Goal: Task Accomplishment & Management: Use online tool/utility

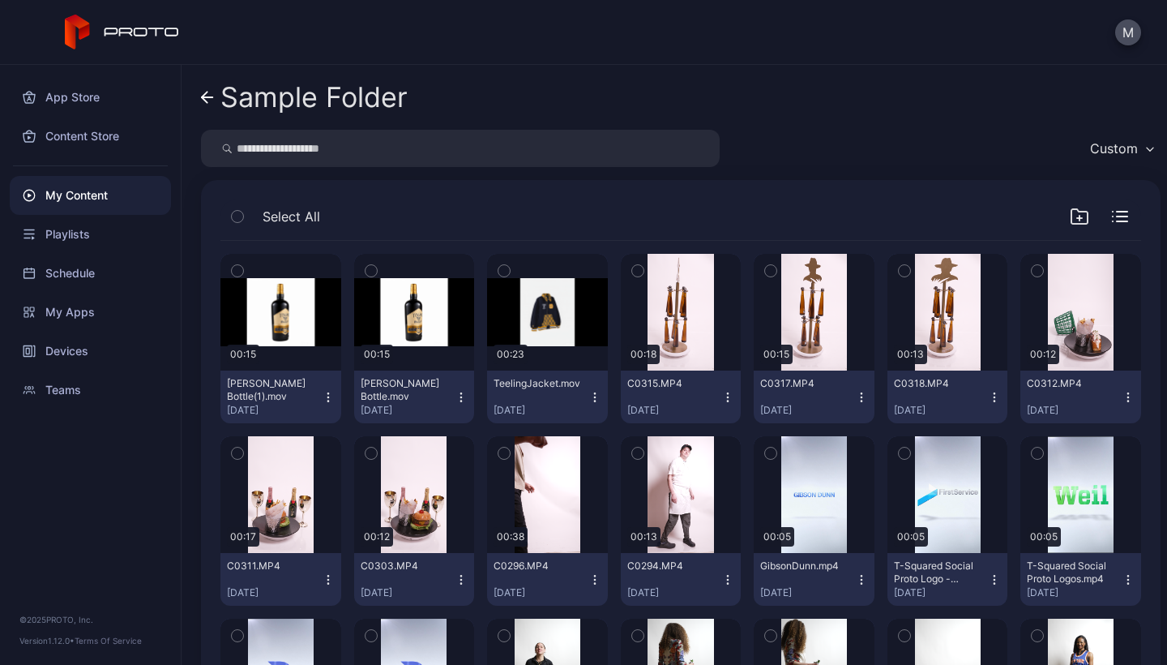
scroll to position [42, 0]
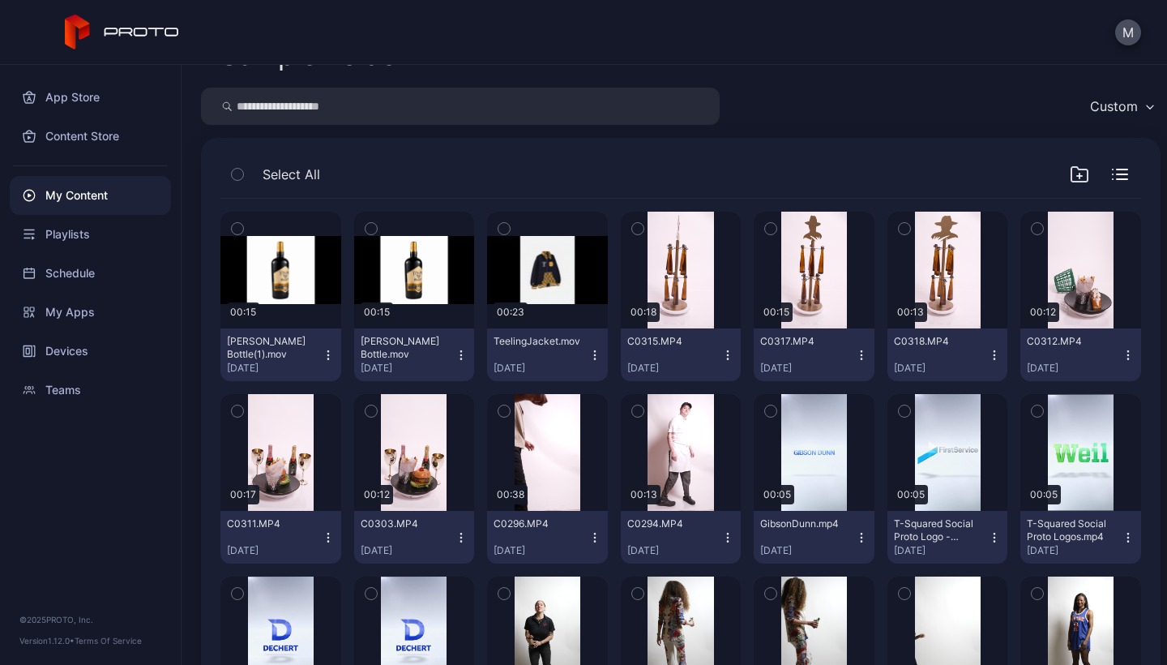
click at [368, 230] on icon "button" at bounding box center [371, 229] width 11 height 18
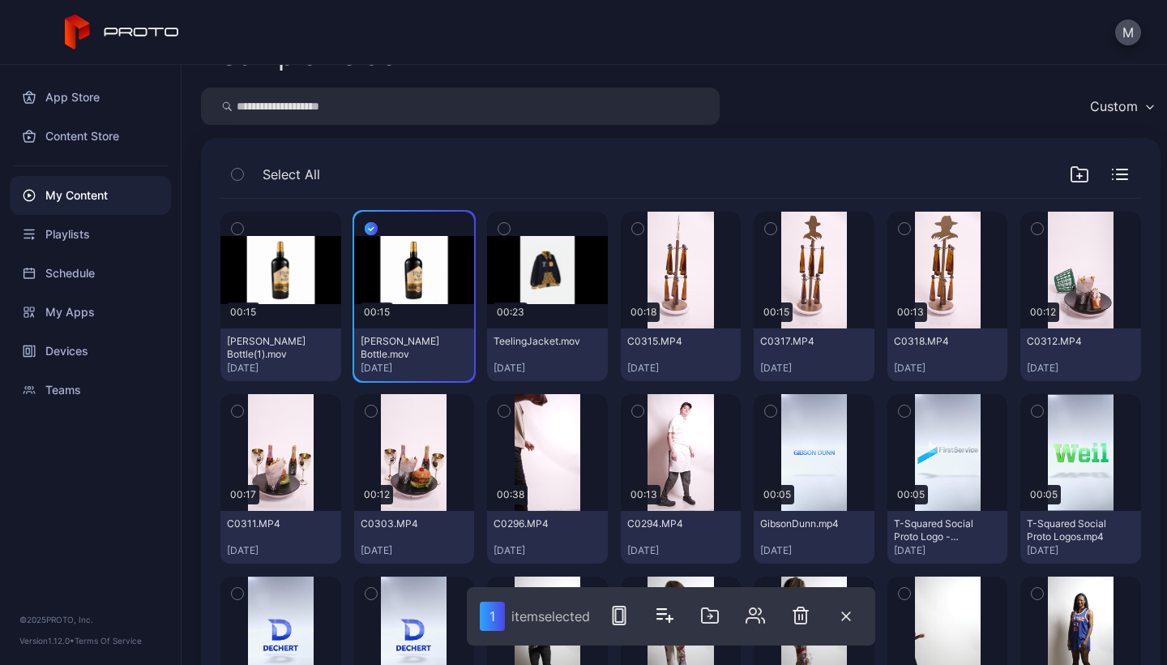
click at [240, 230] on icon "button" at bounding box center [237, 229] width 11 height 18
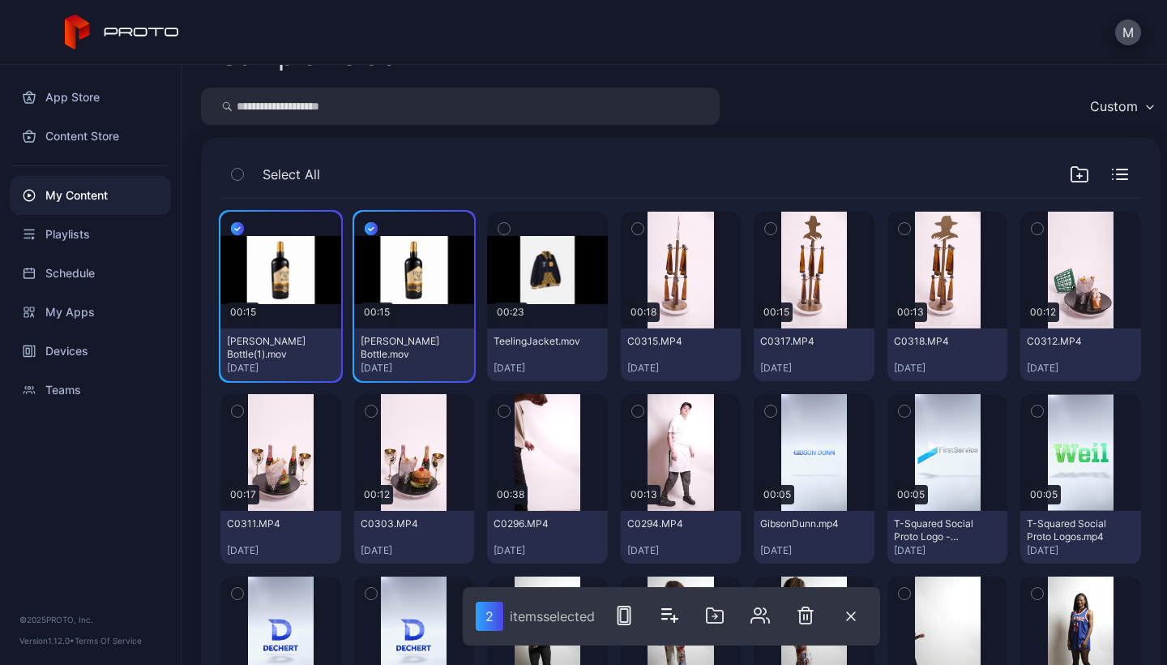
click at [499, 225] on icon "button" at bounding box center [504, 229] width 11 height 18
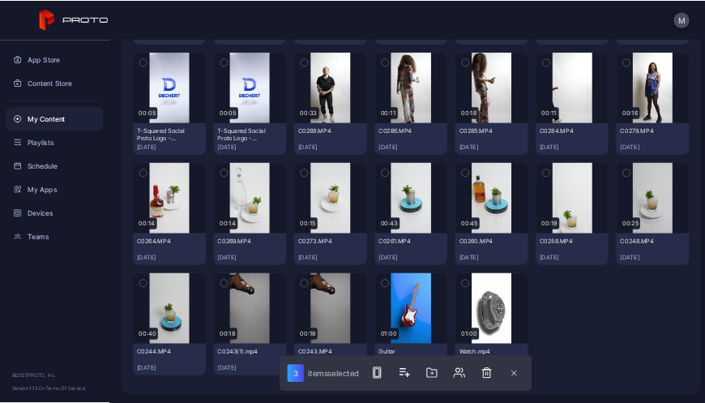
scroll to position [533, 0]
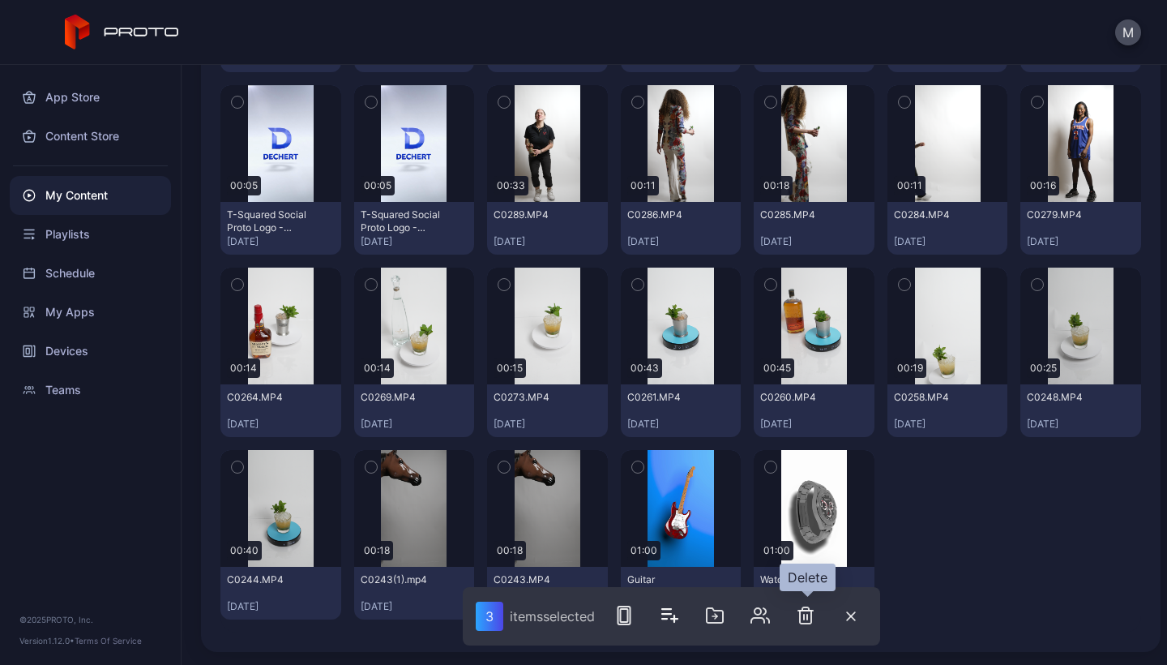
click at [811, 617] on icon "button" at bounding box center [805, 615] width 11 height 16
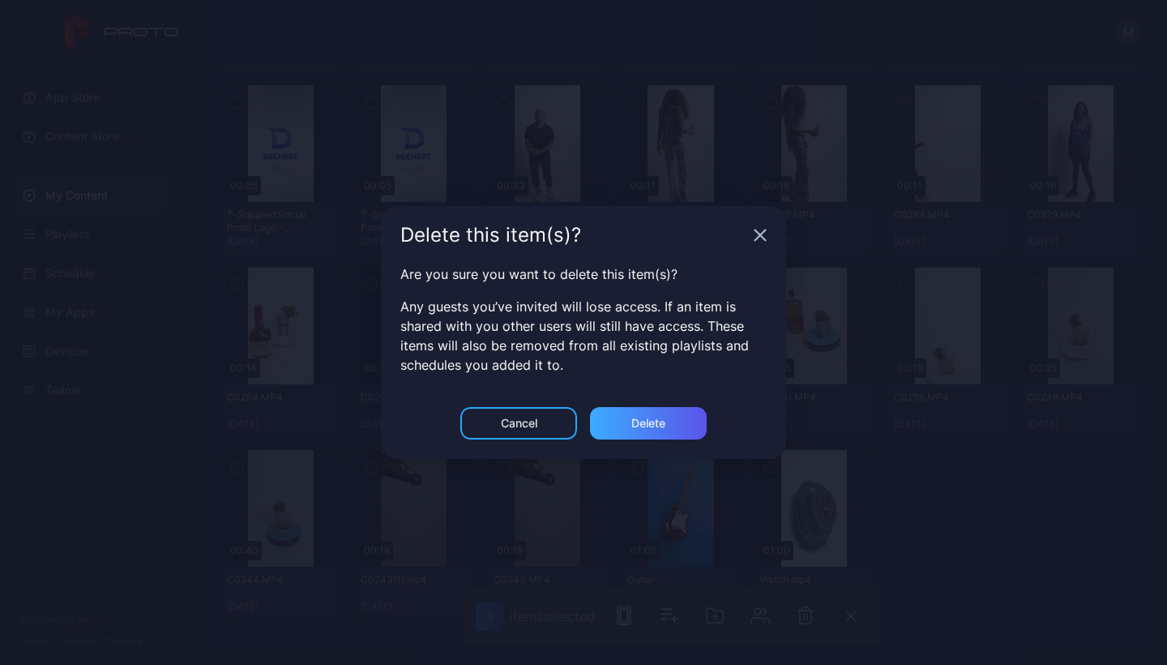
click at [642, 426] on div "Delete" at bounding box center [648, 423] width 34 height 13
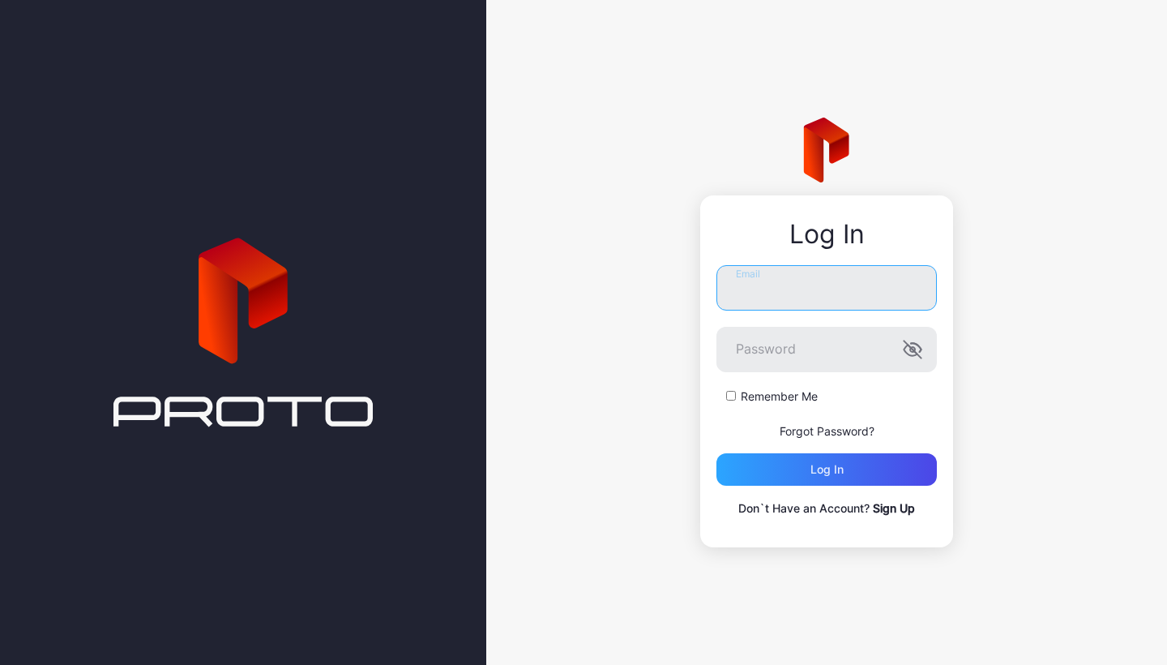
type input "**********"
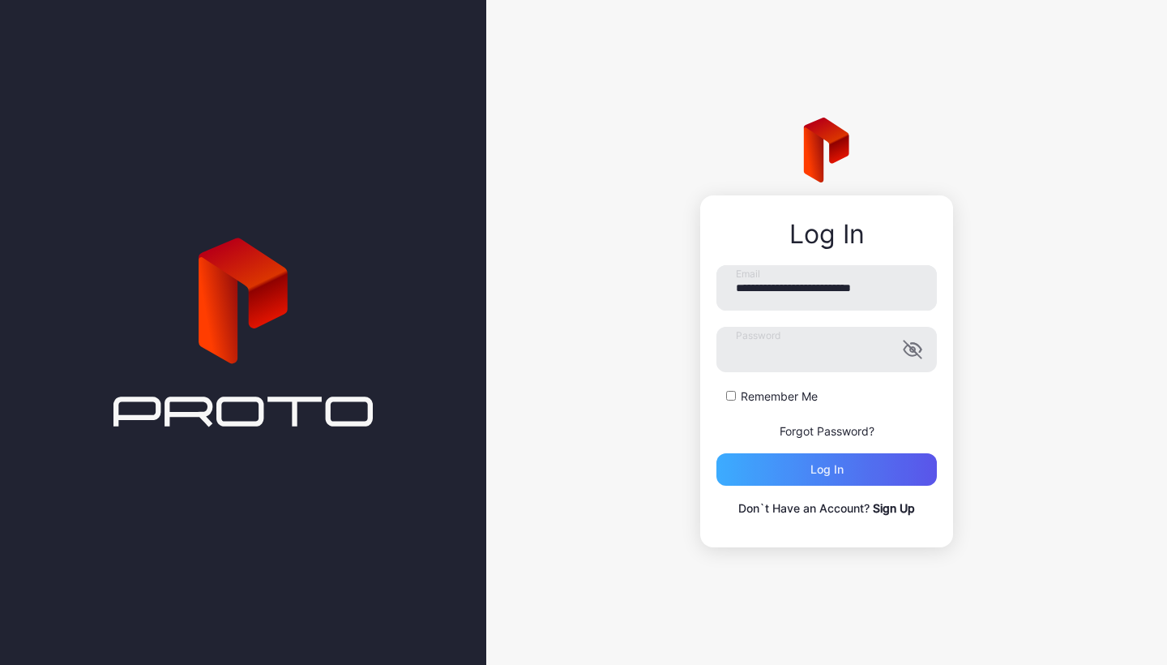
click at [773, 475] on div "Log in" at bounding box center [827, 469] width 220 height 32
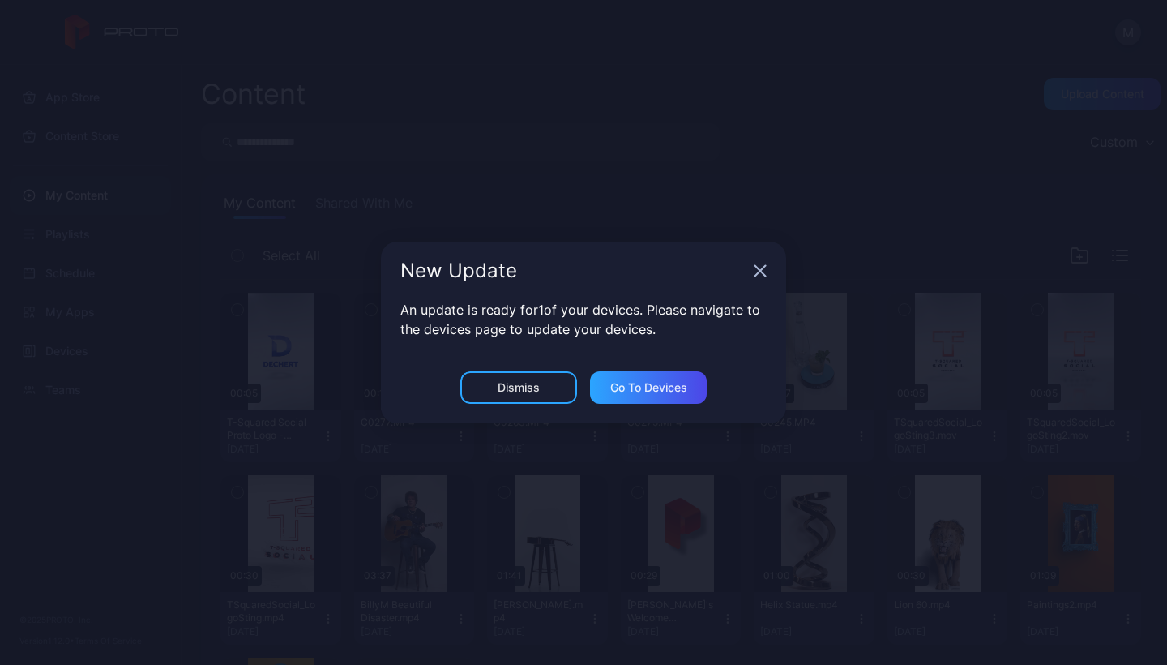
click at [548, 387] on div "Dismiss" at bounding box center [518, 387] width 117 height 32
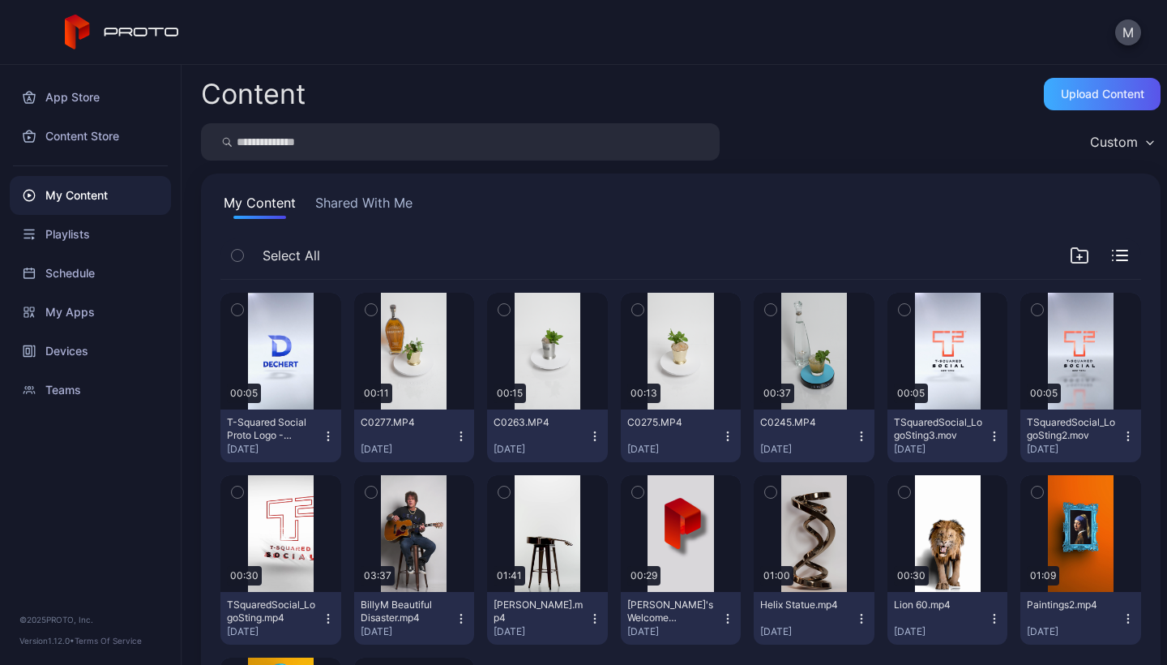
click at [1092, 93] on div "Upload Content" at bounding box center [1102, 94] width 83 height 13
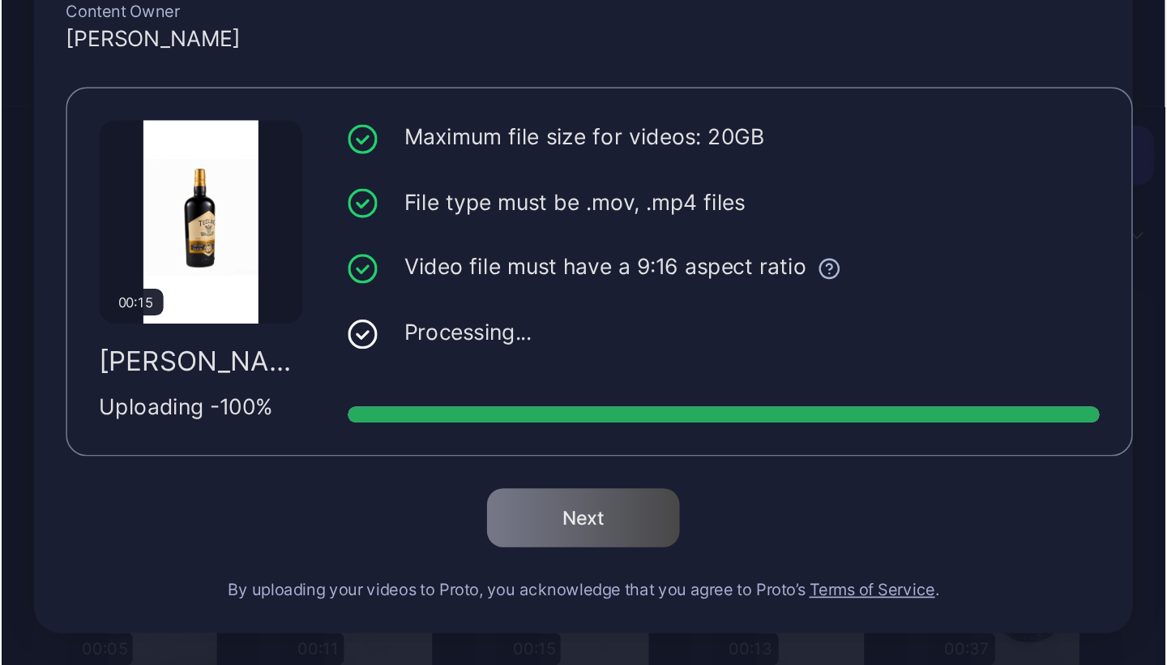
scroll to position [77, 0]
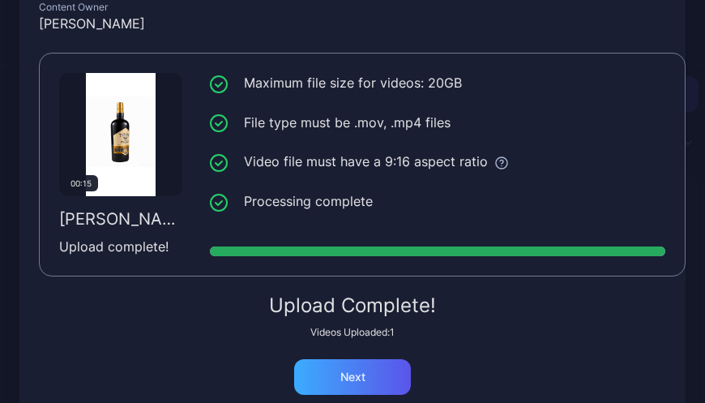
click at [364, 370] on div "Next" at bounding box center [352, 377] width 117 height 36
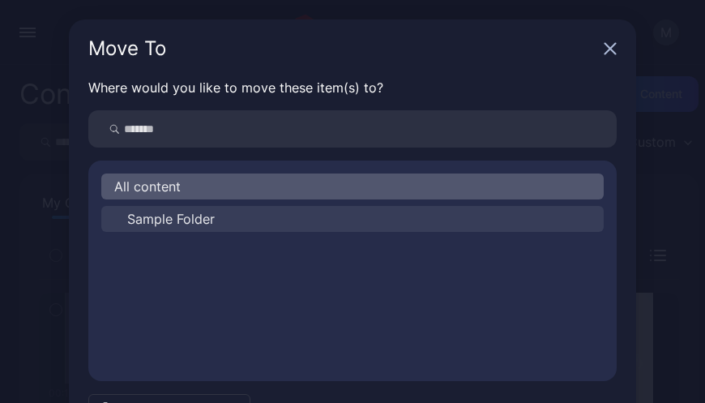
click at [174, 223] on span "Sample Folder" at bounding box center [171, 218] width 88 height 19
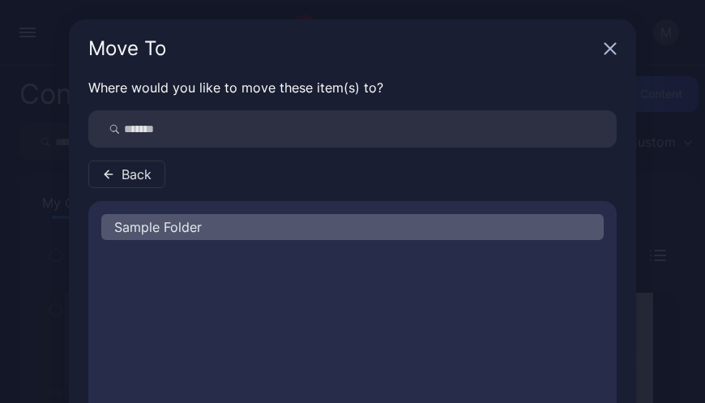
click at [174, 223] on span "Sample Folder" at bounding box center [158, 226] width 88 height 19
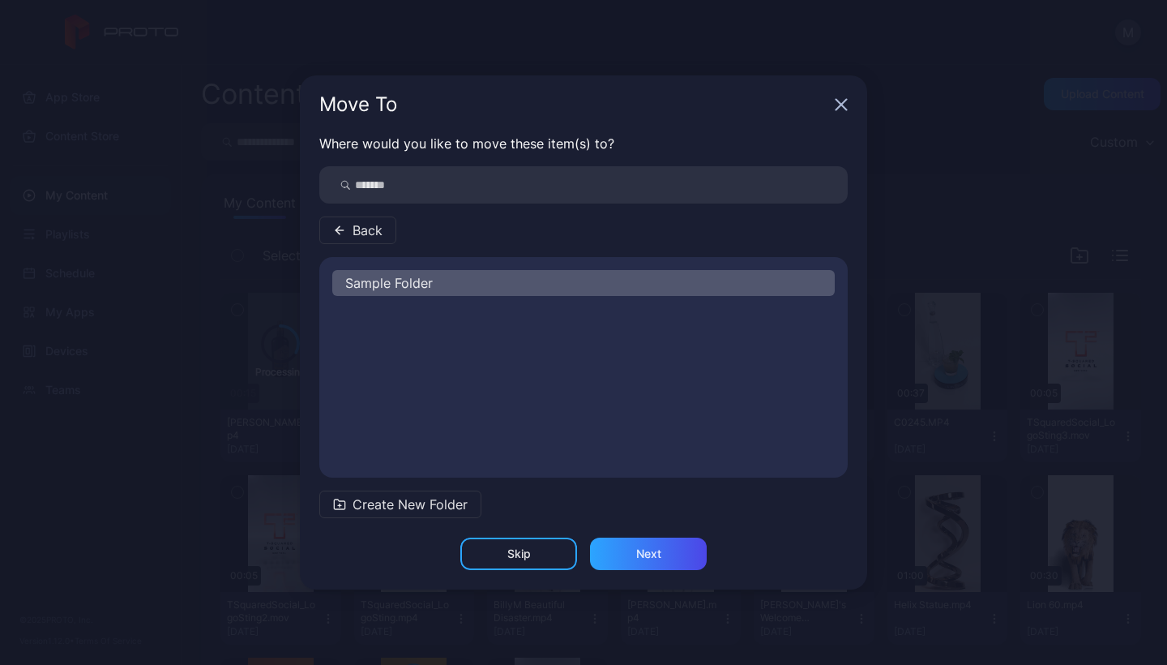
click at [461, 289] on div "Sample Folder" at bounding box center [583, 283] width 503 height 26
click at [634, 558] on div "Next" at bounding box center [648, 553] width 117 height 32
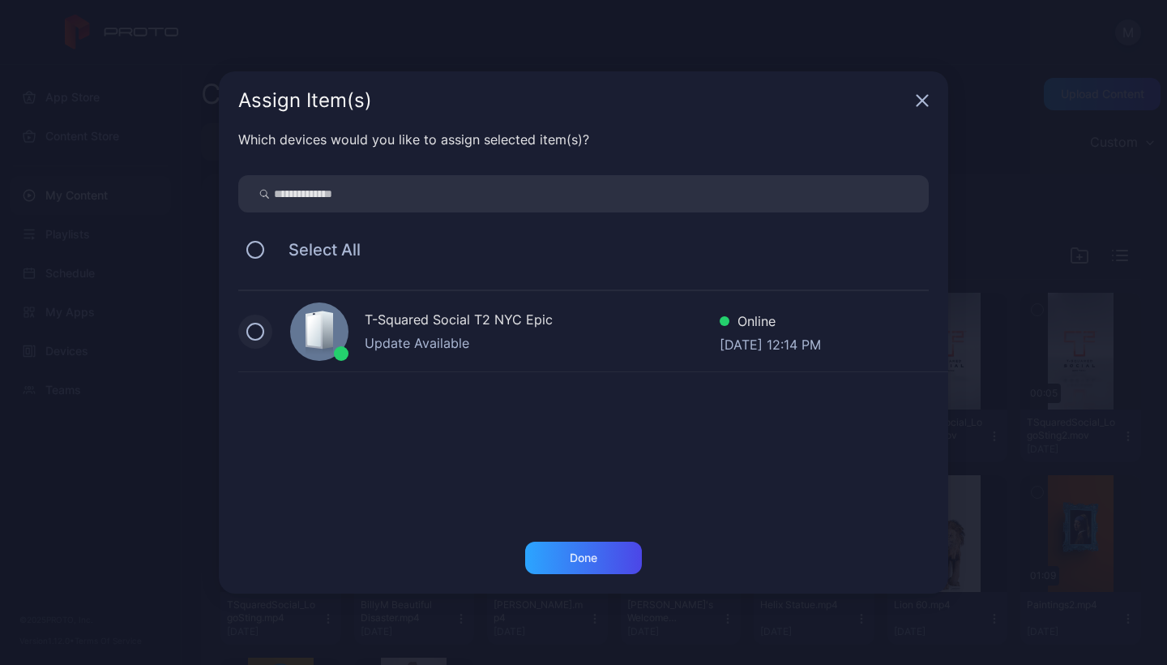
click at [259, 333] on button at bounding box center [255, 332] width 18 height 18
click at [597, 557] on div "Done" at bounding box center [584, 557] width 28 height 13
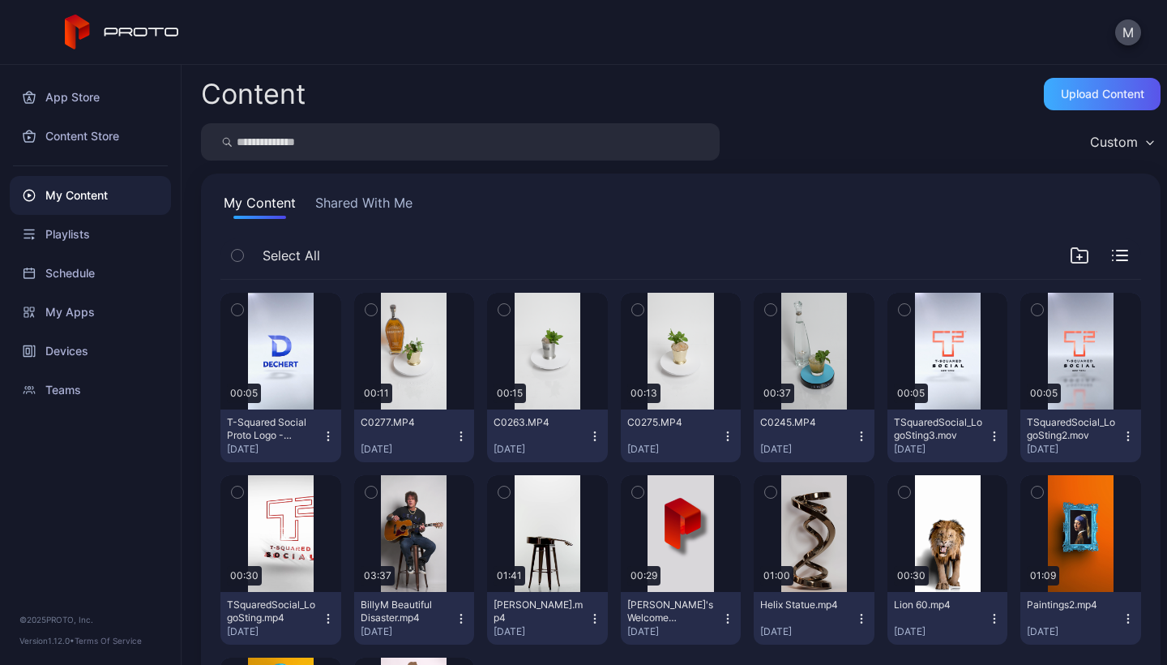
click at [1064, 91] on div "Upload Content" at bounding box center [1102, 94] width 83 height 13
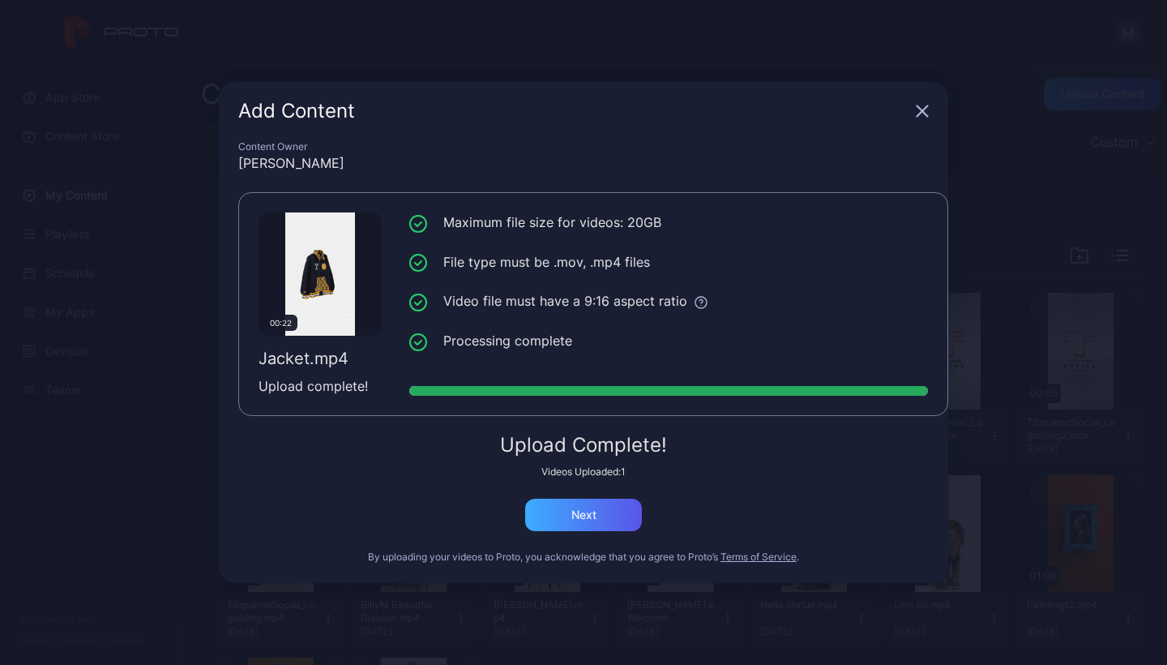
click at [580, 520] on div "Next" at bounding box center [583, 514] width 25 height 13
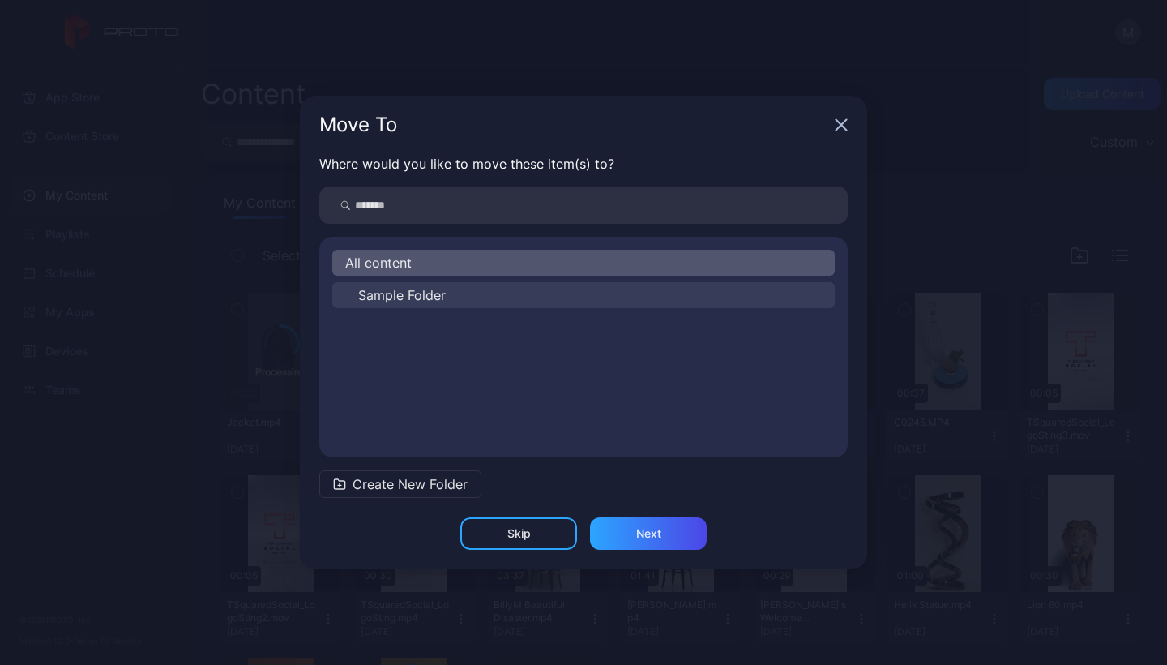
click at [422, 294] on span "Sample Folder" at bounding box center [402, 294] width 88 height 19
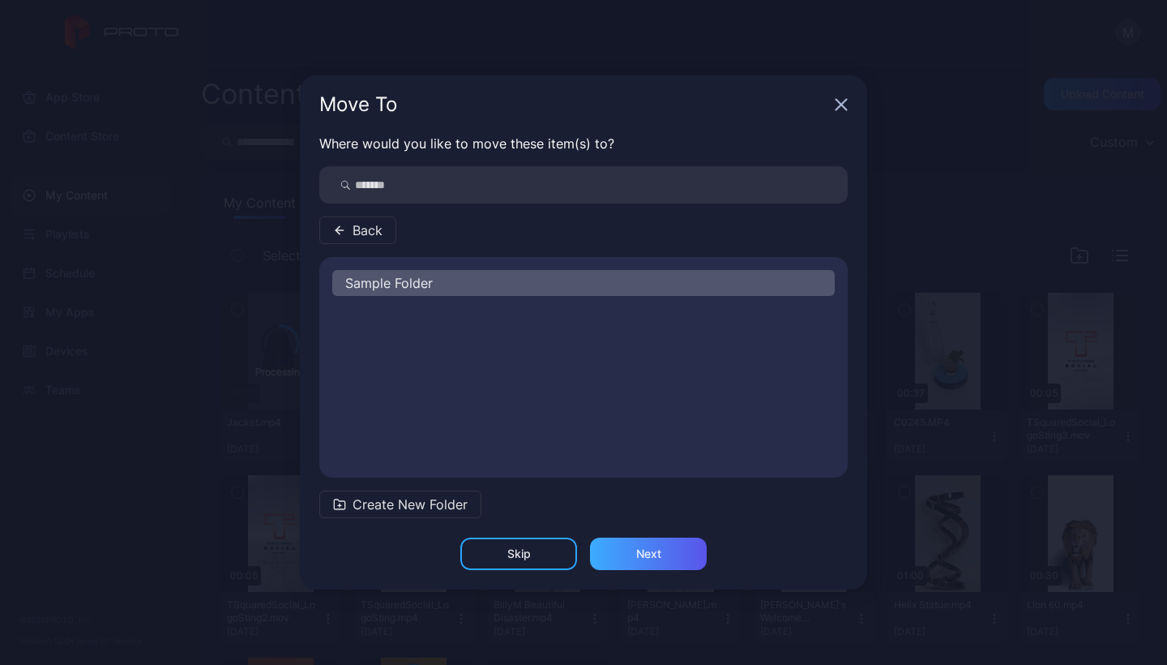
click at [674, 558] on div "Next" at bounding box center [648, 553] width 117 height 32
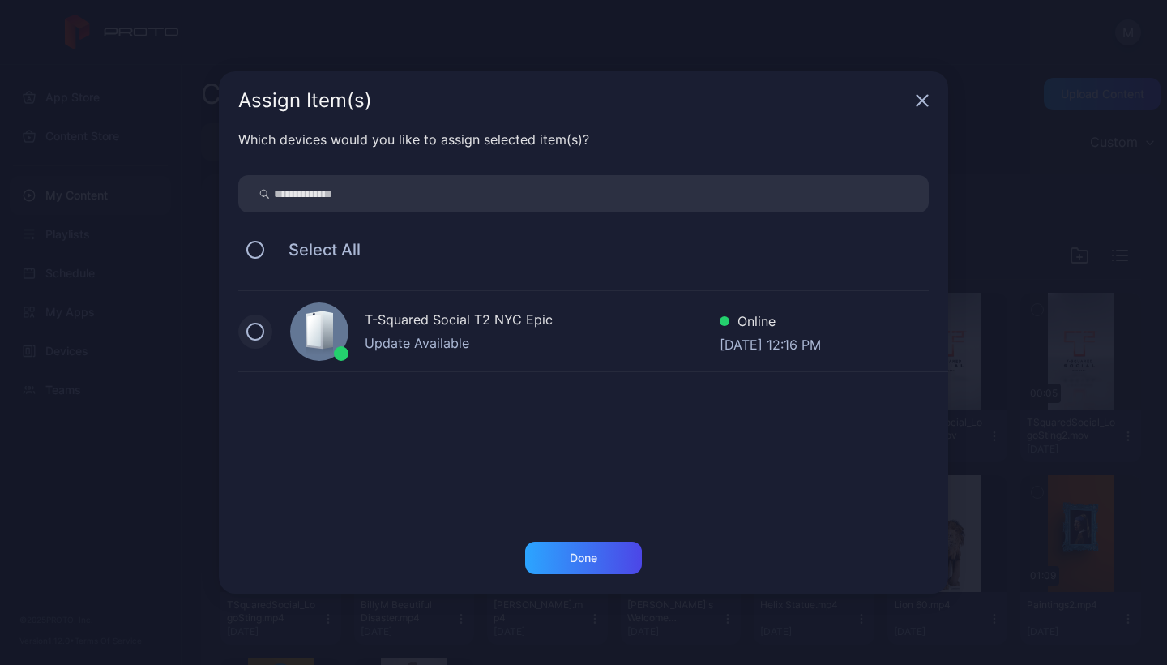
click at [259, 328] on button at bounding box center [255, 332] width 18 height 18
click at [584, 556] on div "Done" at bounding box center [584, 557] width 28 height 13
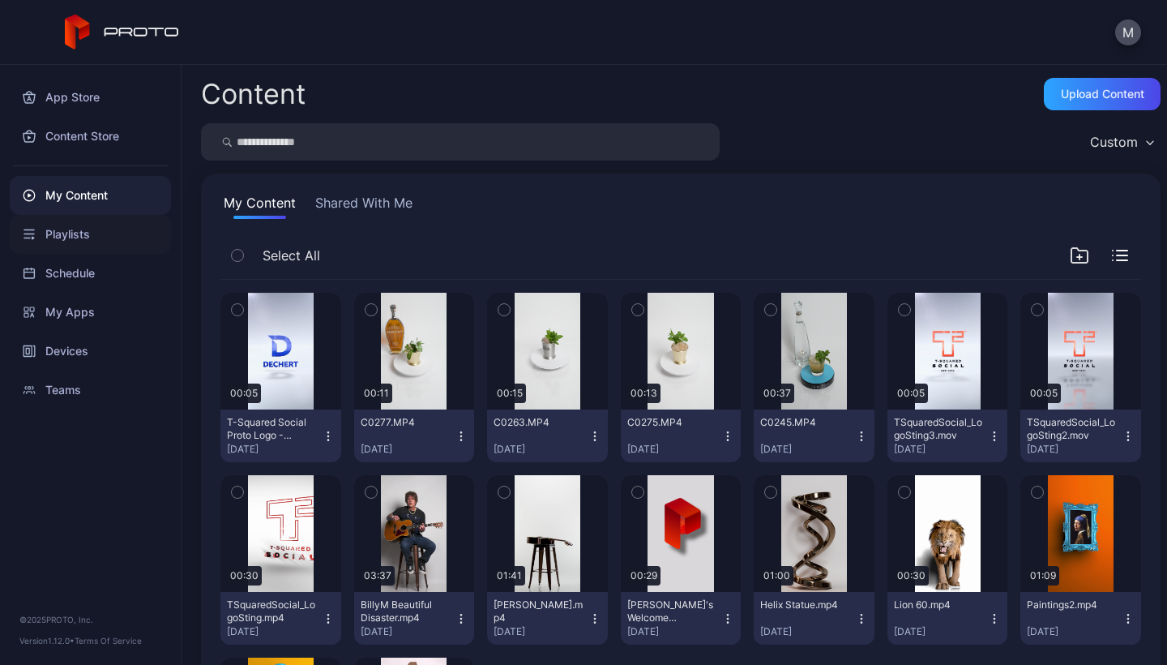
click at [96, 239] on div "Playlists" at bounding box center [90, 234] width 161 height 39
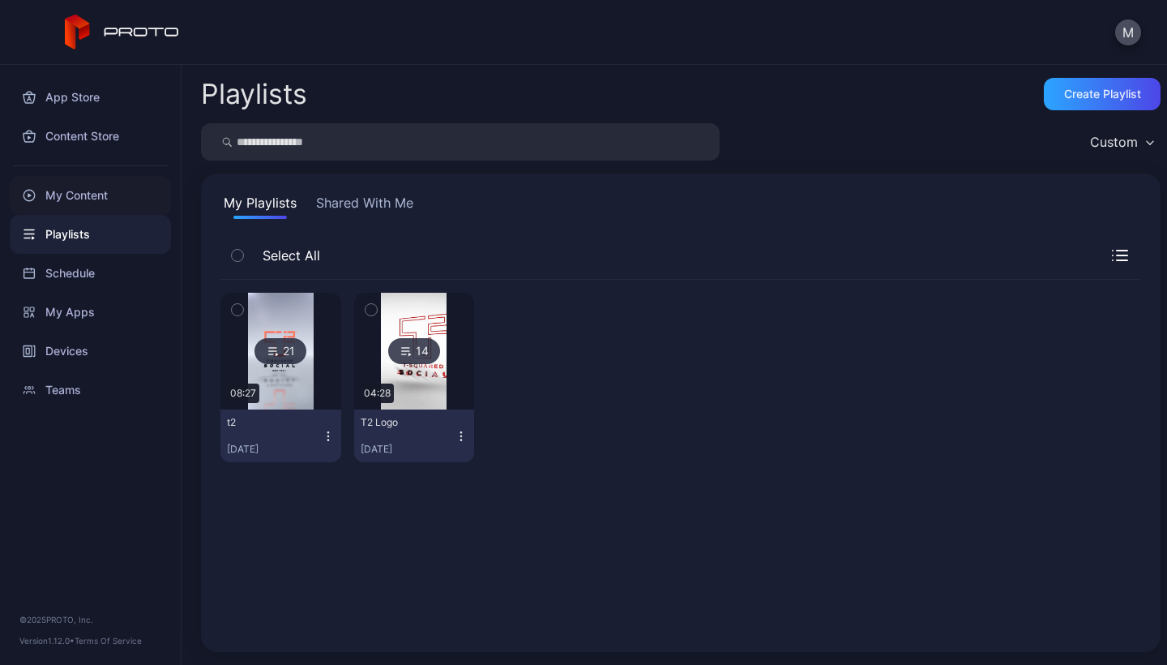
click at [77, 200] on div "My Content" at bounding box center [90, 195] width 161 height 39
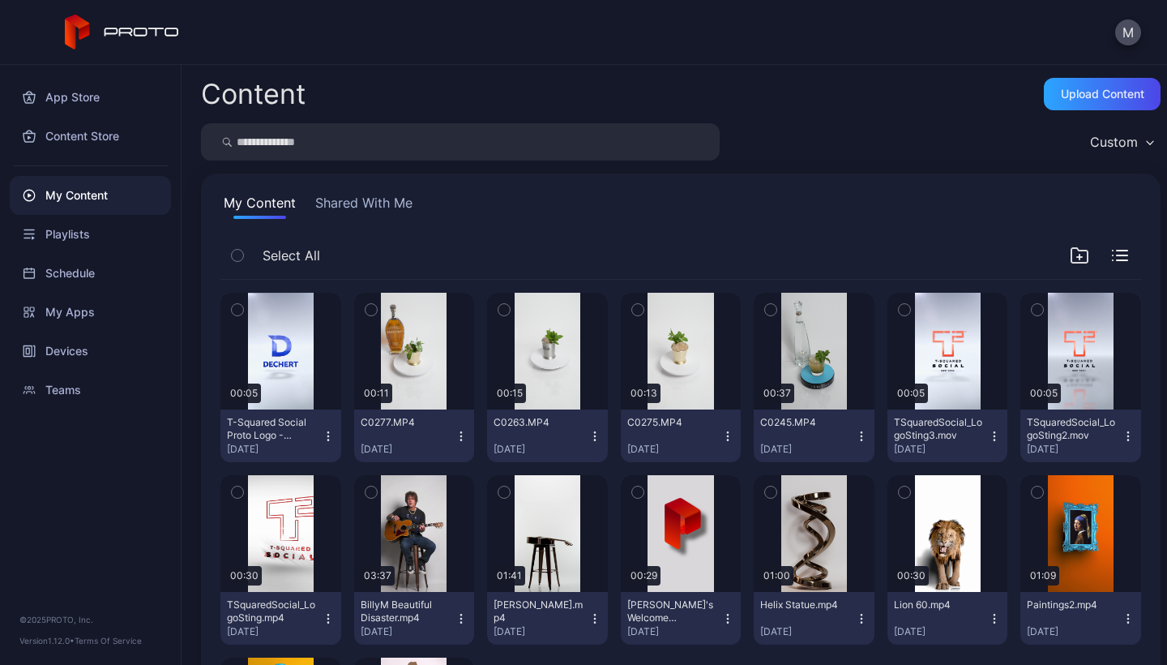
click at [77, 200] on div "My Content" at bounding box center [90, 195] width 161 height 39
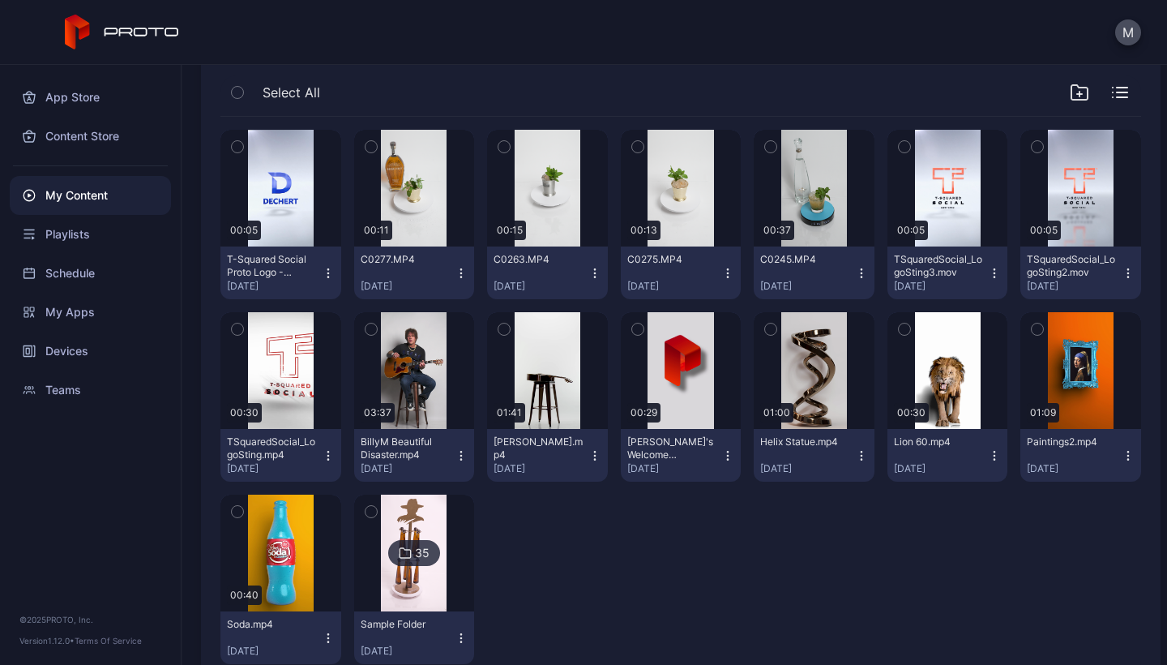
scroll to position [200, 0]
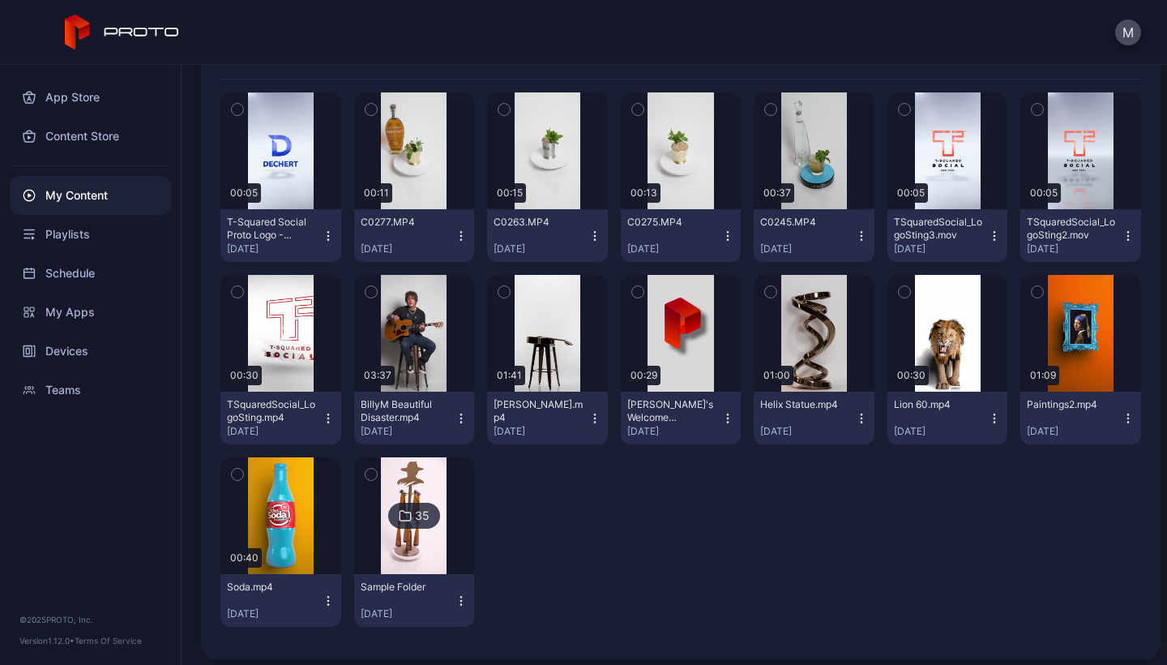
click at [422, 476] on img at bounding box center [414, 515] width 66 height 117
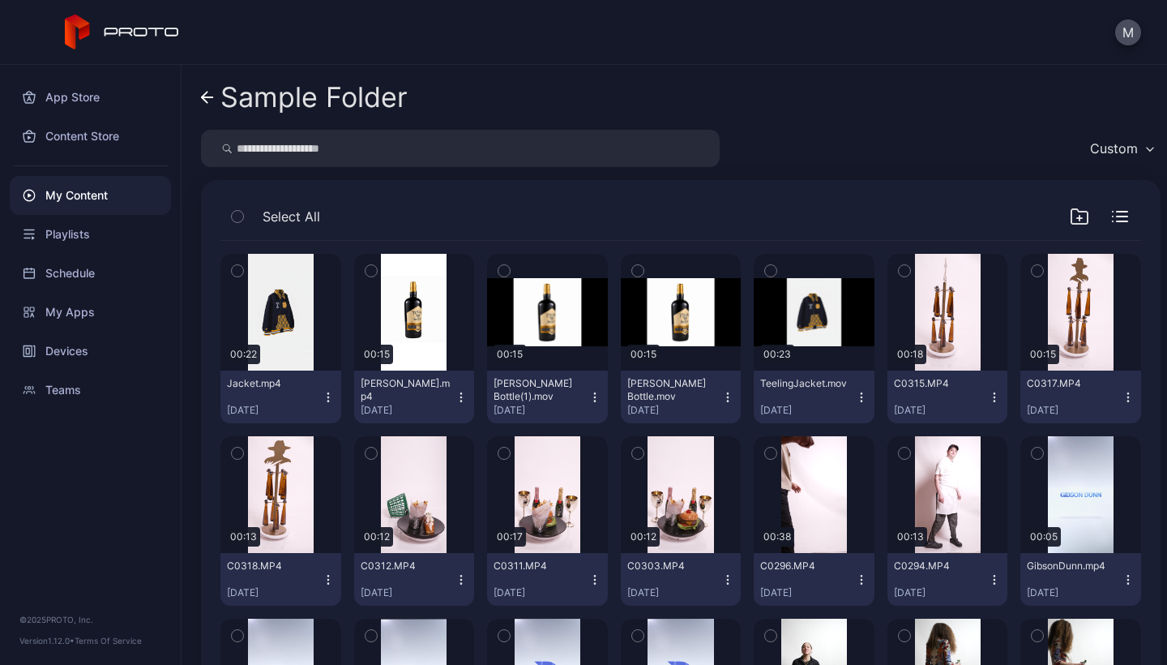
click at [323, 398] on icon "button" at bounding box center [328, 397] width 13 height 13
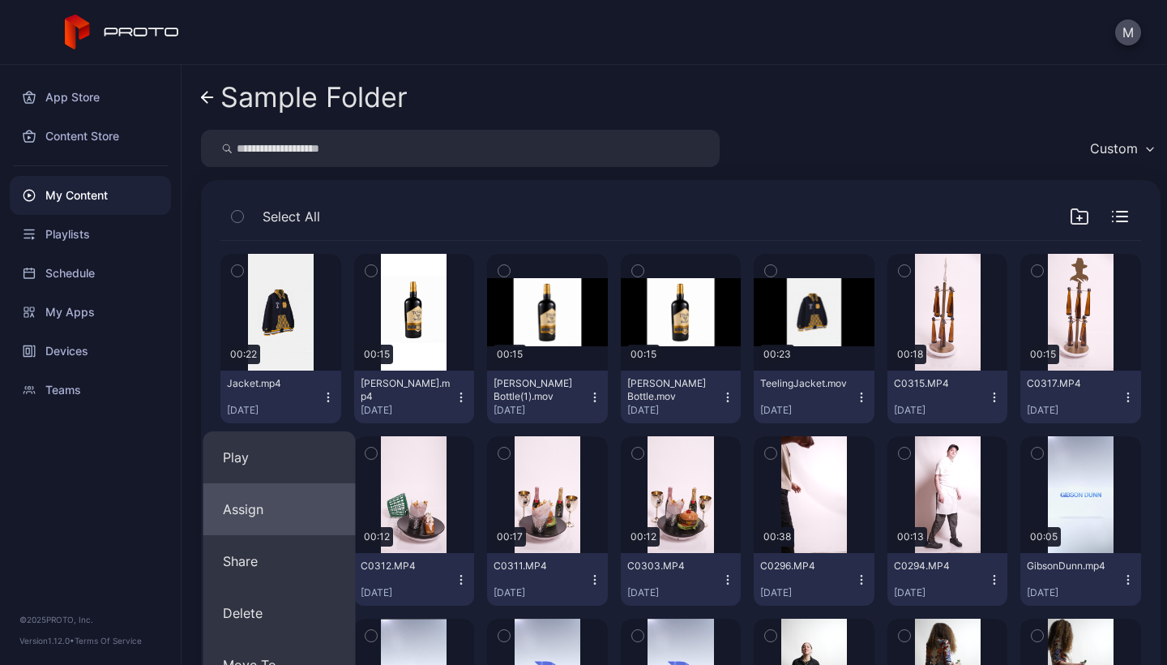
click at [263, 532] on button "Assign" at bounding box center [279, 509] width 152 height 52
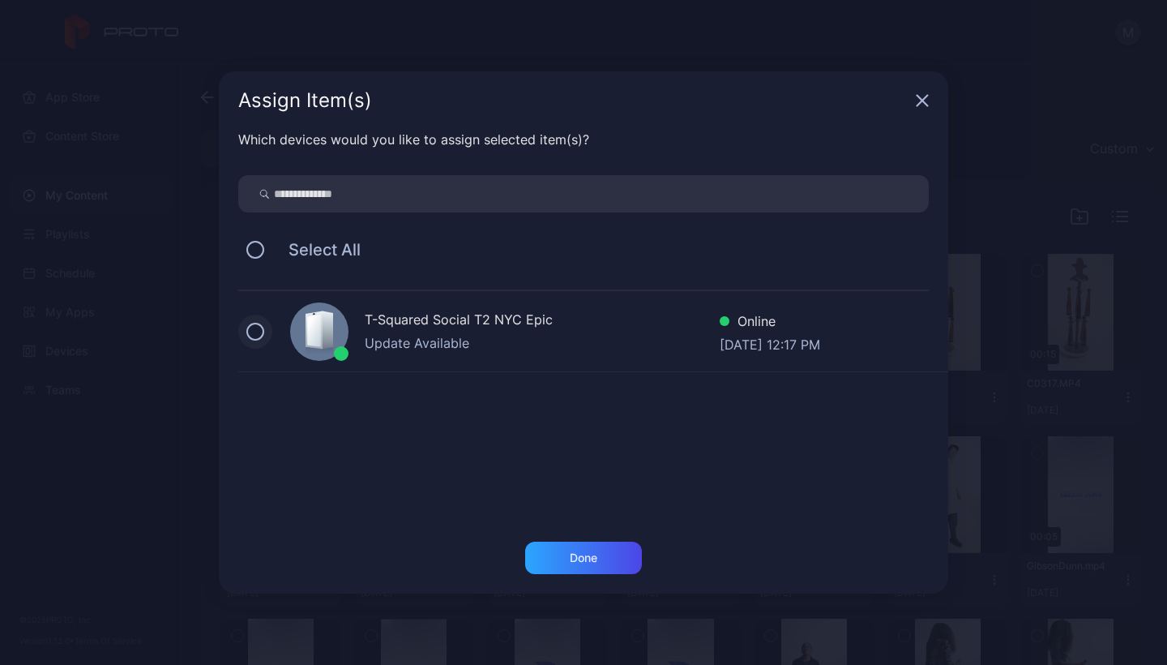
click at [255, 333] on button at bounding box center [255, 332] width 18 height 18
click at [576, 552] on div "Done" at bounding box center [584, 557] width 28 height 13
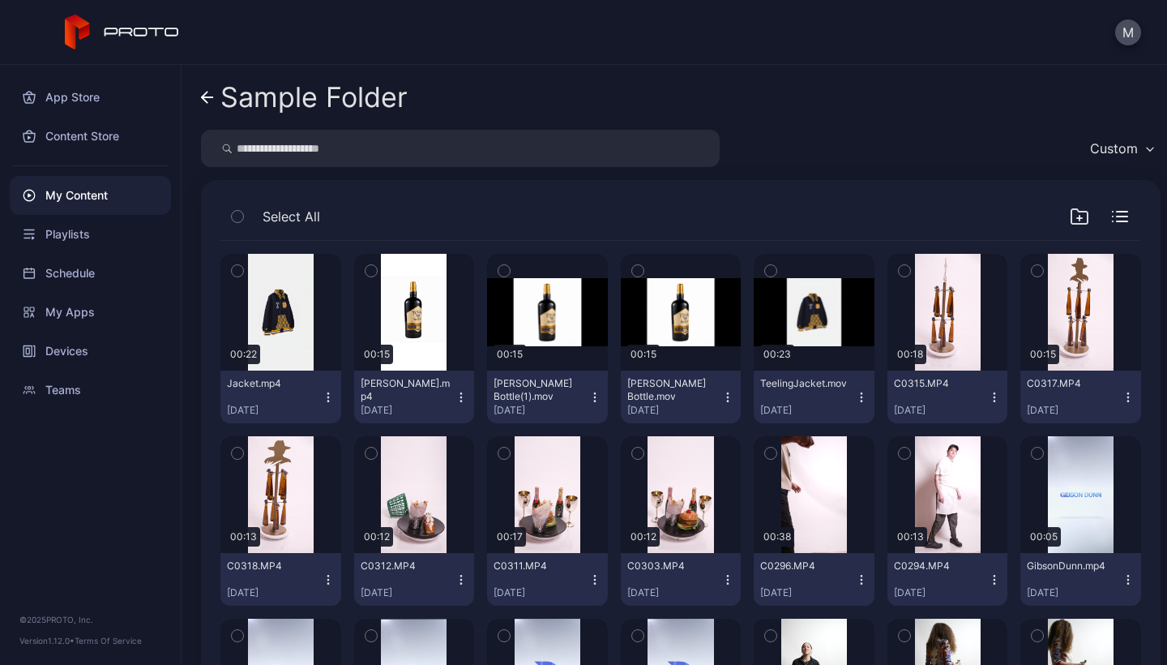
click at [460, 400] on icon "button" at bounding box center [460, 400] width 1 height 1
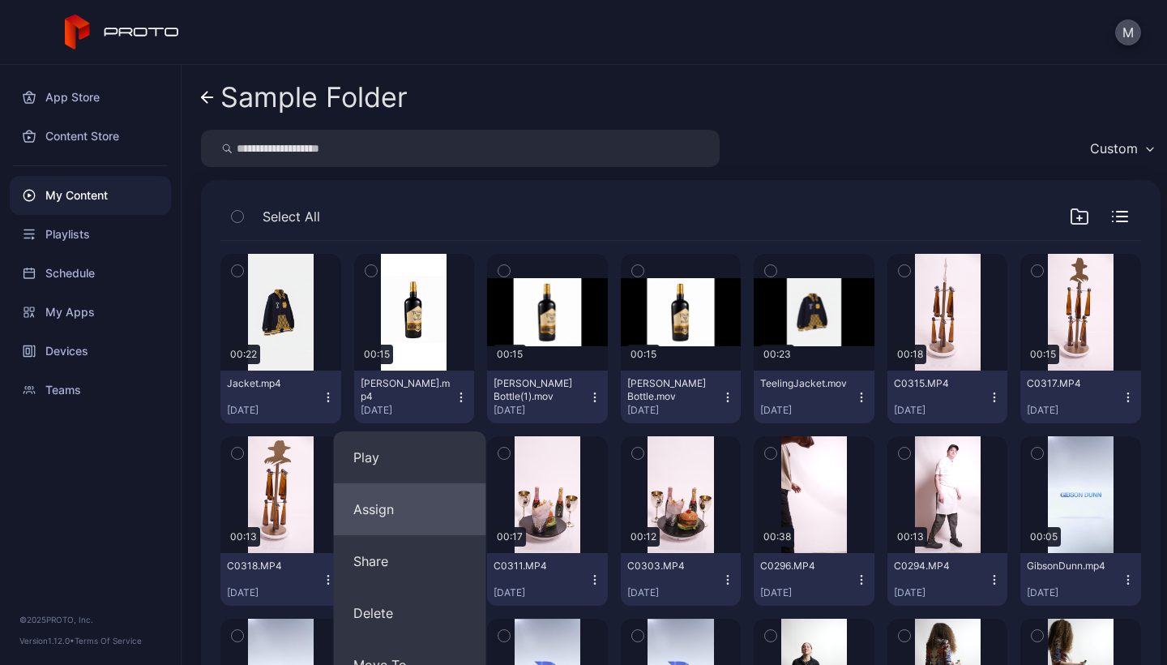
click at [411, 520] on button "Assign" at bounding box center [410, 509] width 152 height 52
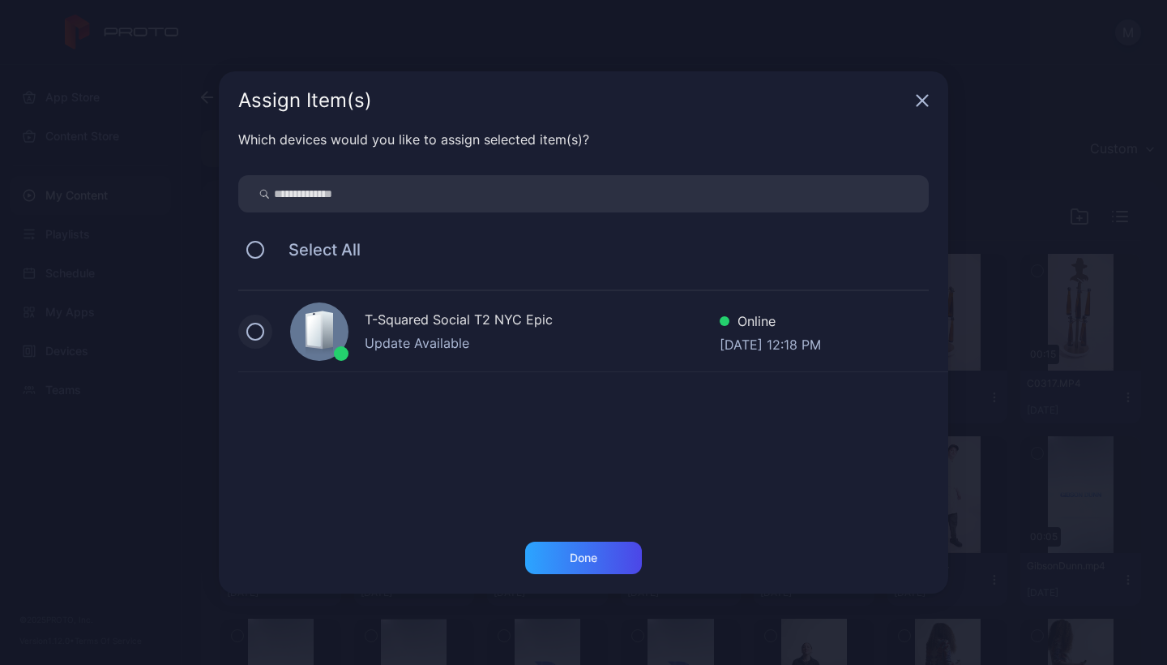
click at [261, 330] on button at bounding box center [255, 332] width 18 height 18
click at [588, 557] on div "Done" at bounding box center [584, 557] width 28 height 13
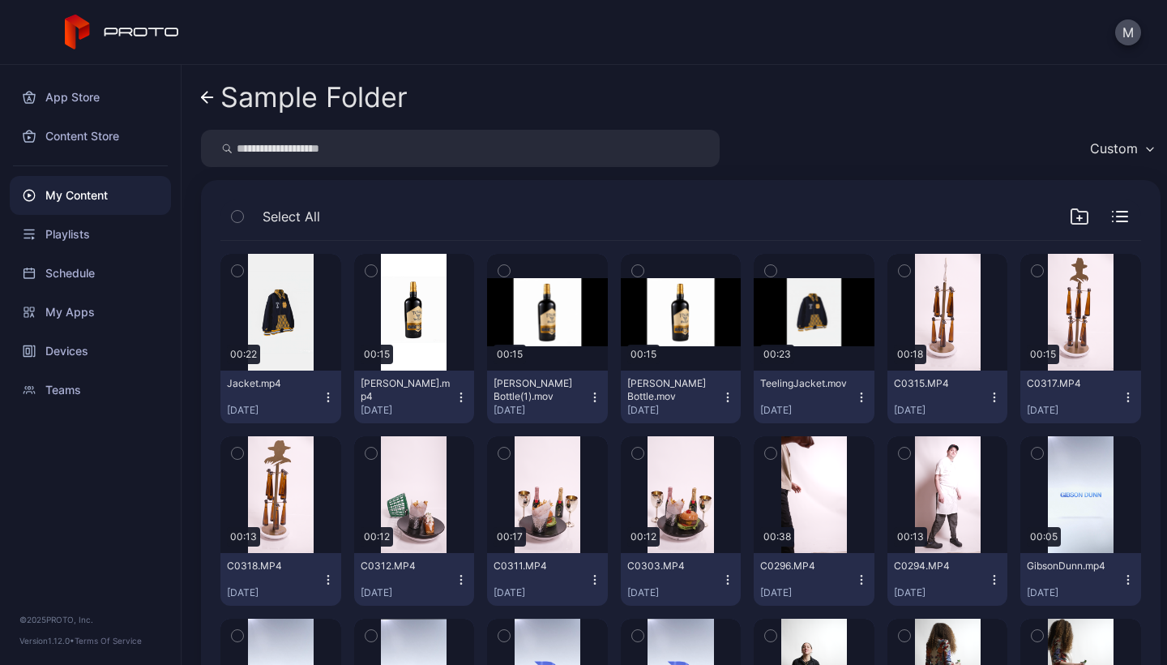
click at [327, 401] on icon "button" at bounding box center [328, 397] width 13 height 13
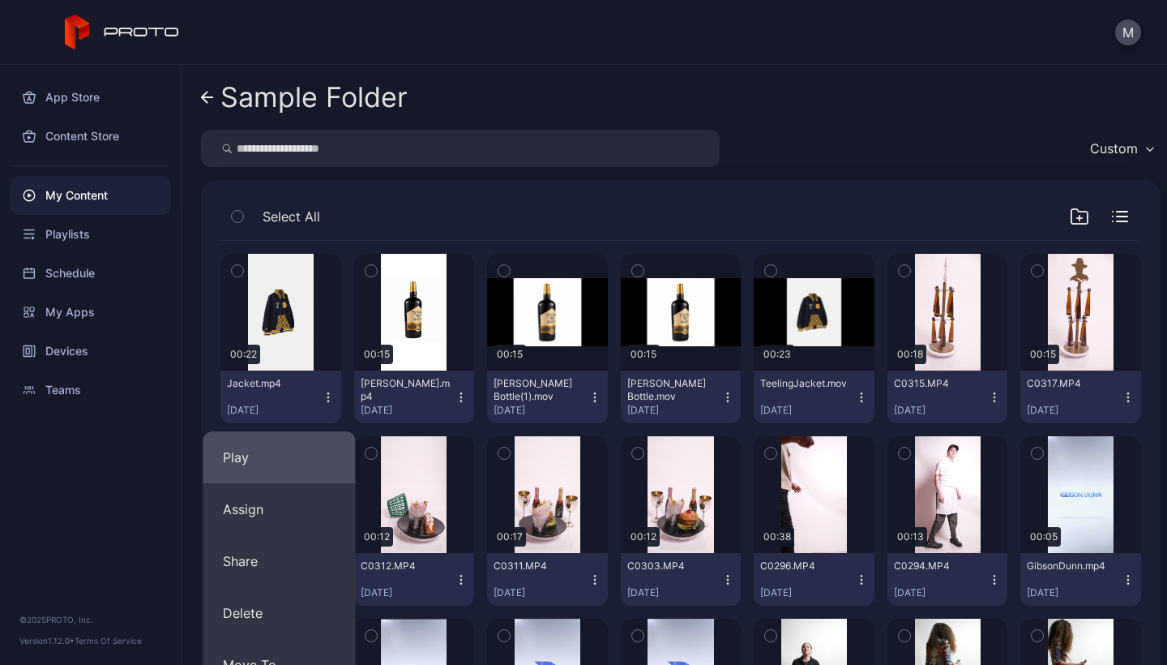
click at [280, 460] on button "Play" at bounding box center [279, 457] width 152 height 52
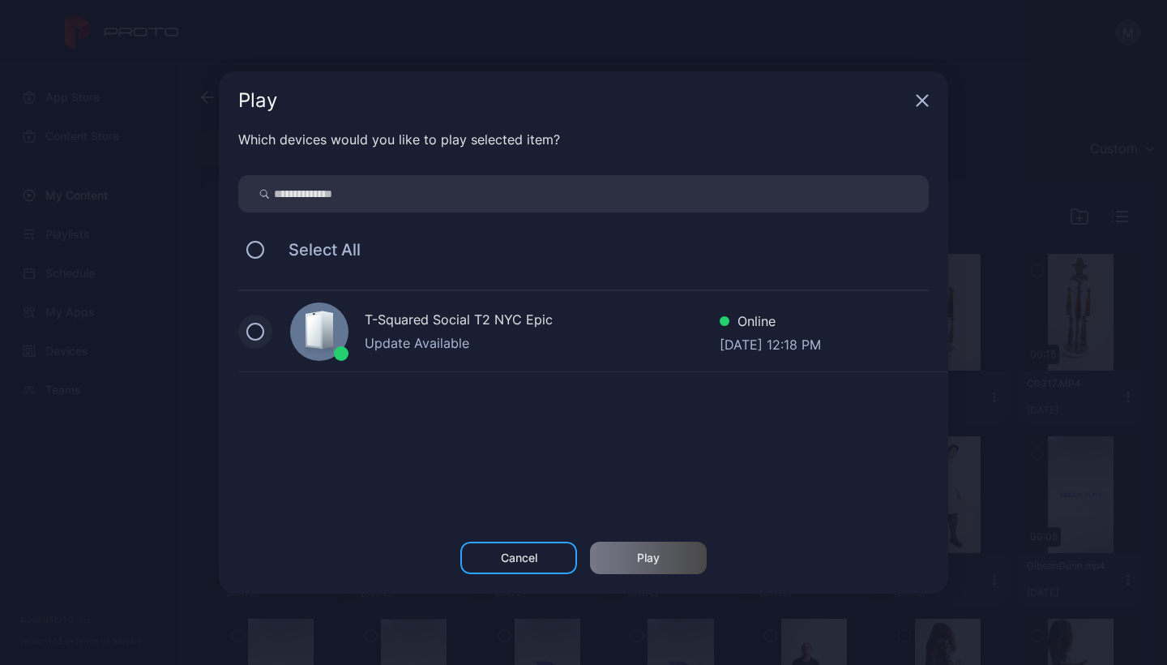
click at [257, 340] on button at bounding box center [255, 332] width 18 height 18
click at [618, 555] on div "Play" at bounding box center [648, 557] width 117 height 32
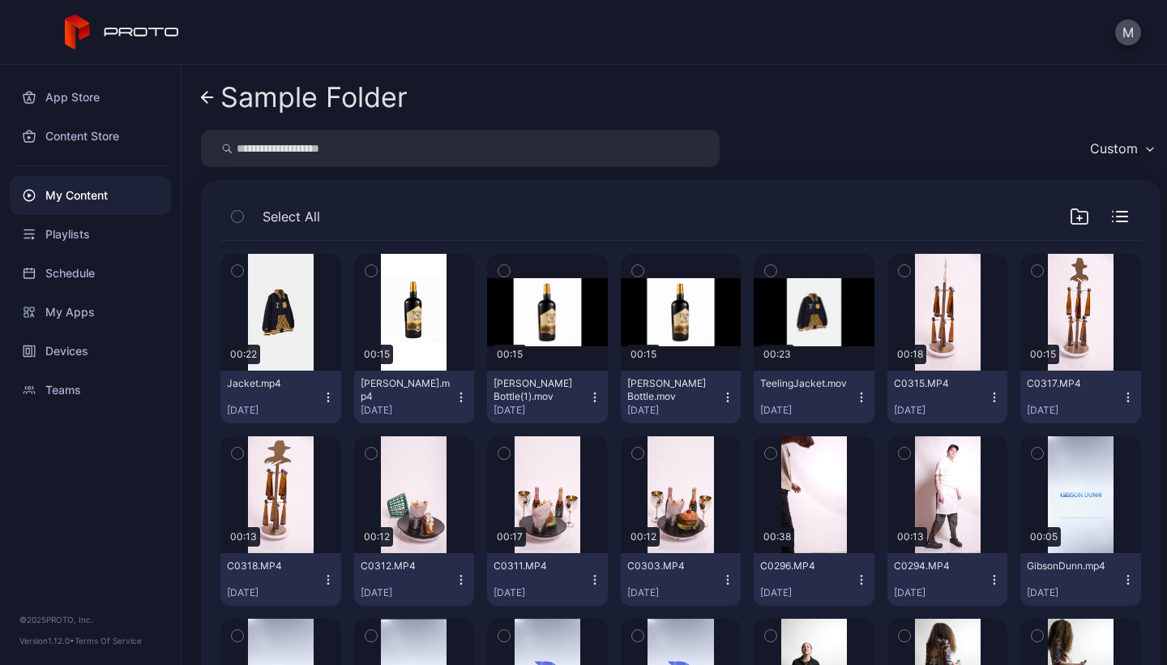
click at [458, 393] on icon "button" at bounding box center [461, 397] width 13 height 13
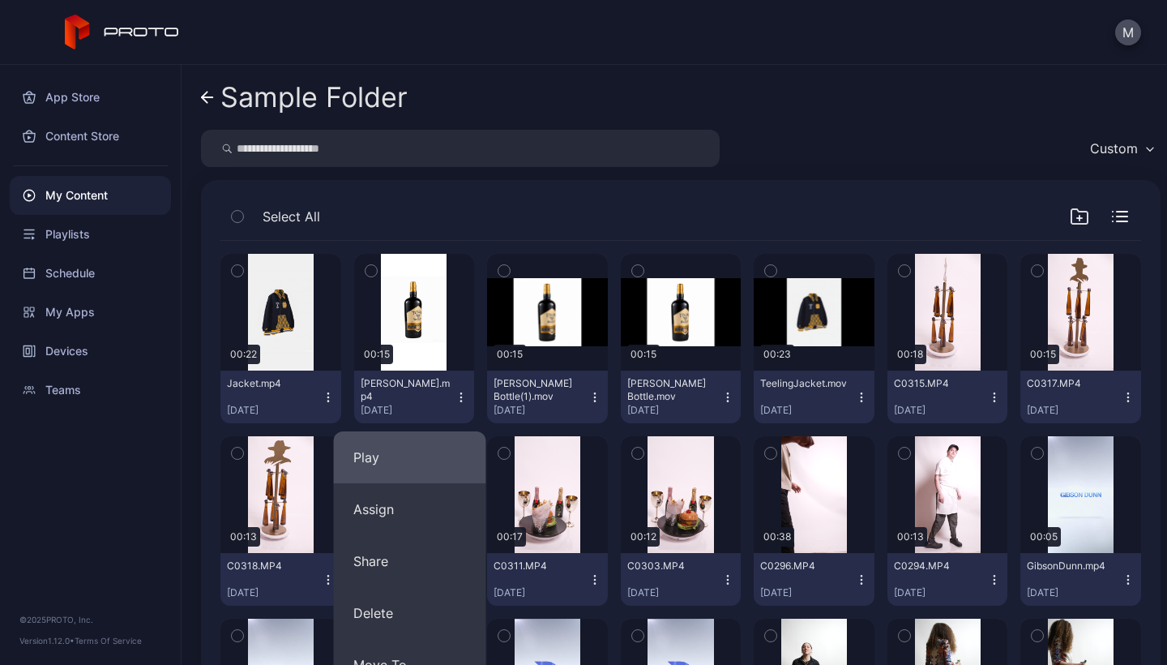
click at [383, 461] on button "Play" at bounding box center [410, 457] width 152 height 52
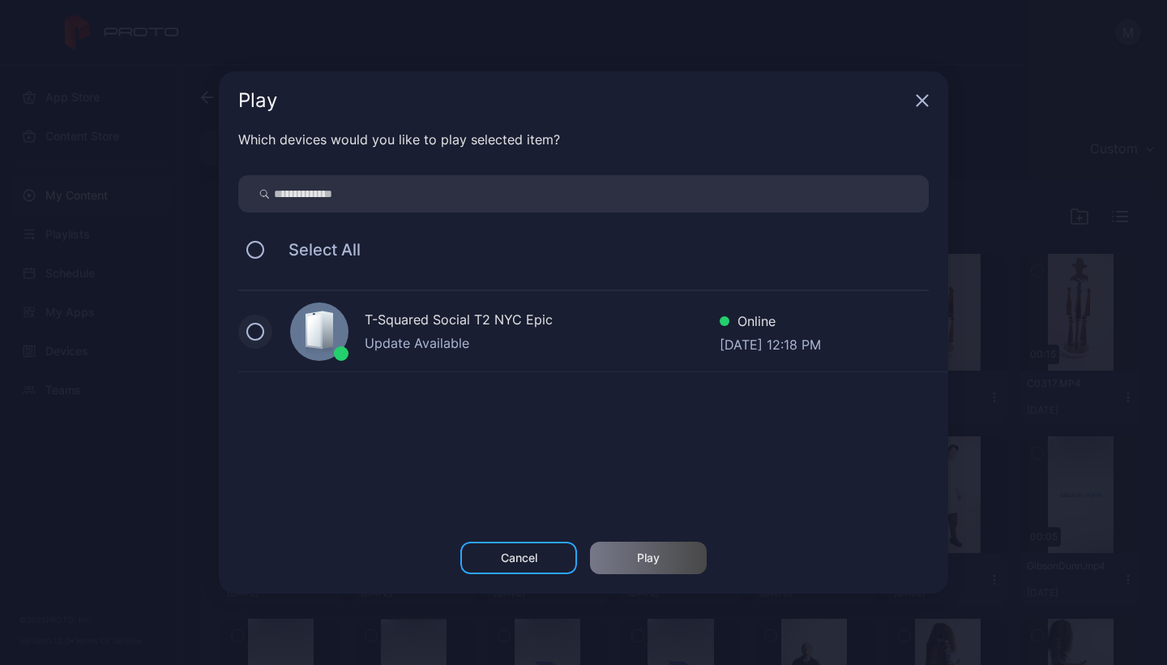
click at [249, 328] on button at bounding box center [255, 332] width 18 height 18
click at [667, 568] on div "Play" at bounding box center [648, 557] width 117 height 32
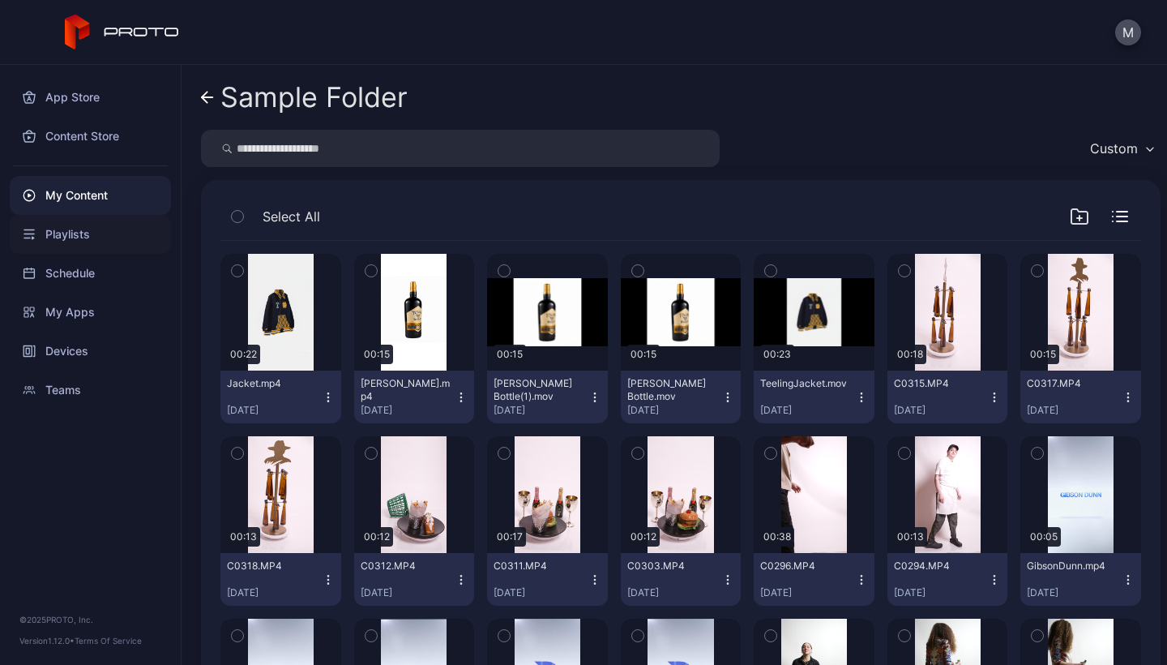
click at [69, 237] on div "Playlists" at bounding box center [90, 234] width 161 height 39
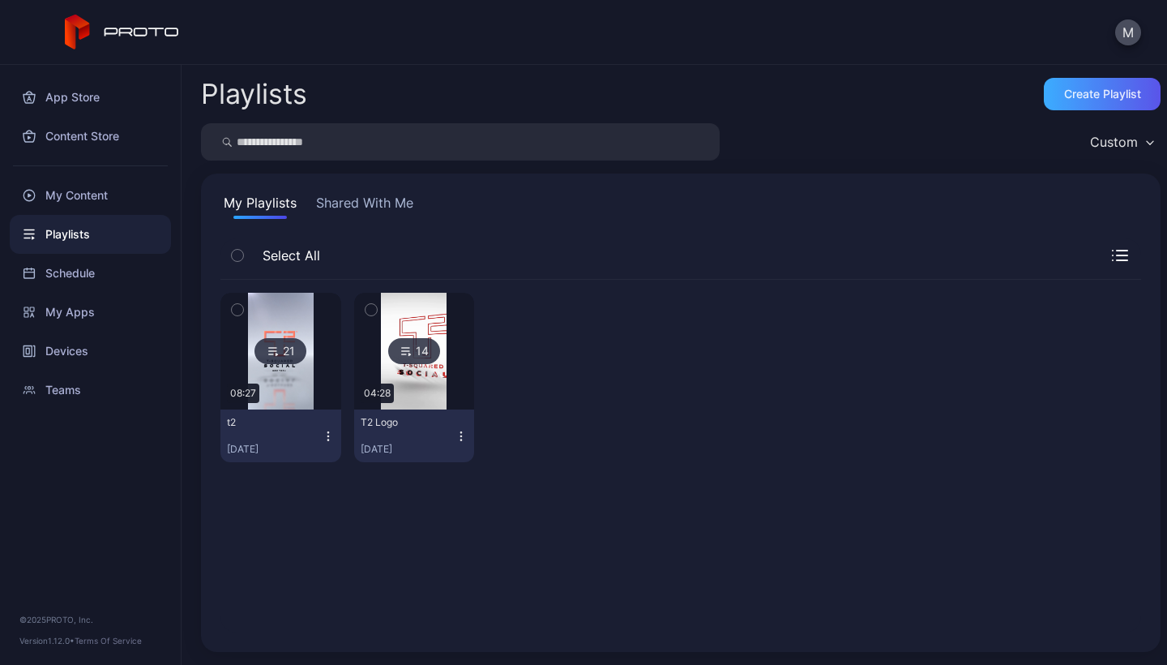
click at [1064, 94] on div "Create Playlist" at bounding box center [1102, 94] width 77 height 13
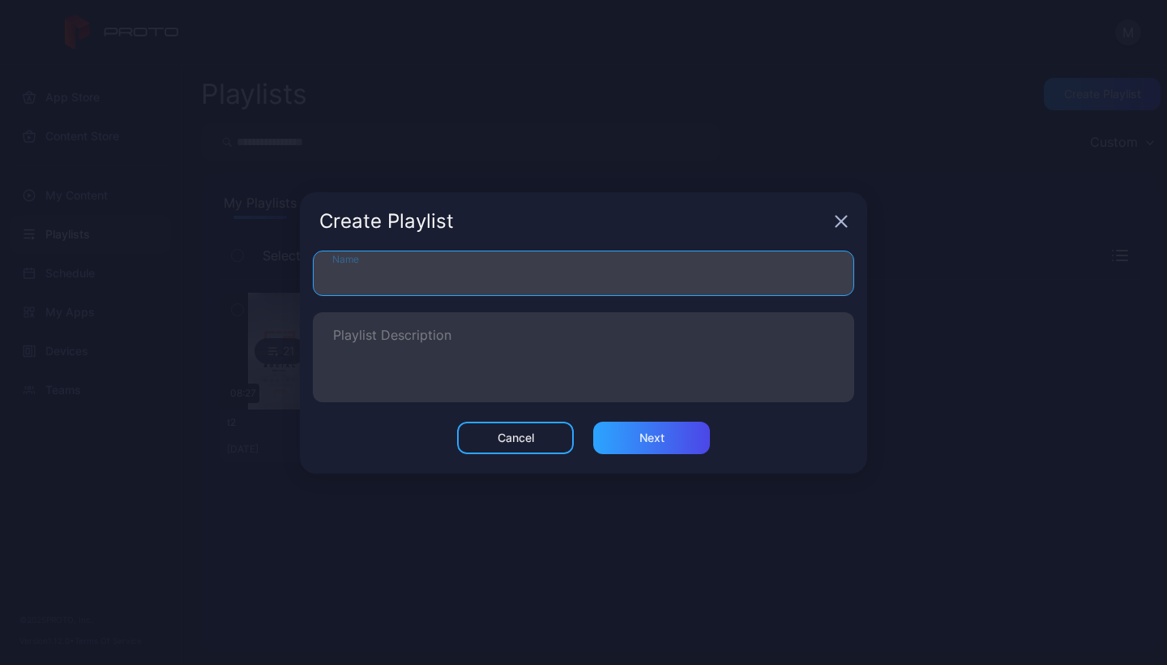
click at [480, 280] on input "Name" at bounding box center [583, 272] width 541 height 45
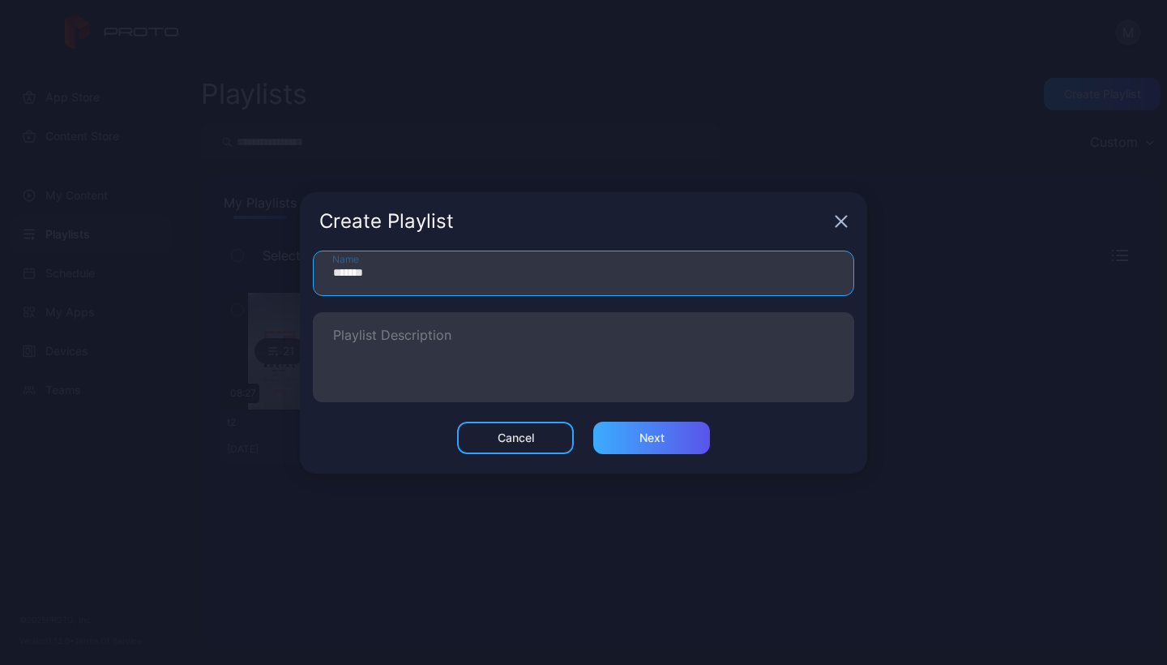
type input "*******"
click at [656, 434] on div "Next" at bounding box center [652, 437] width 25 height 13
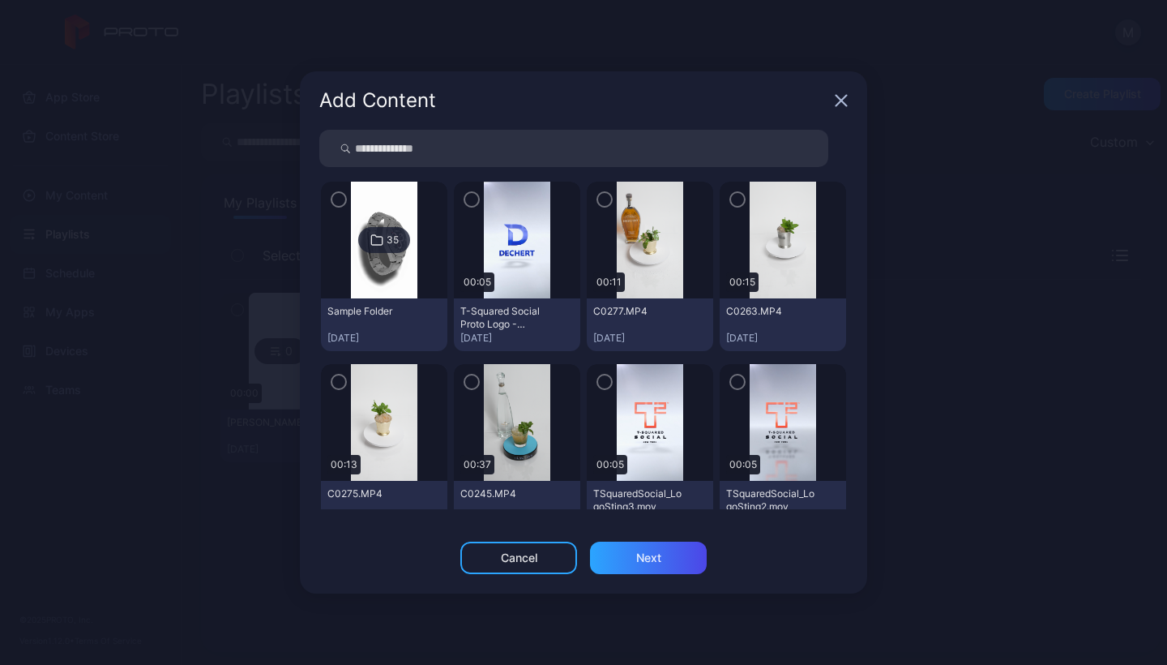
click at [396, 225] on img at bounding box center [384, 240] width 66 height 117
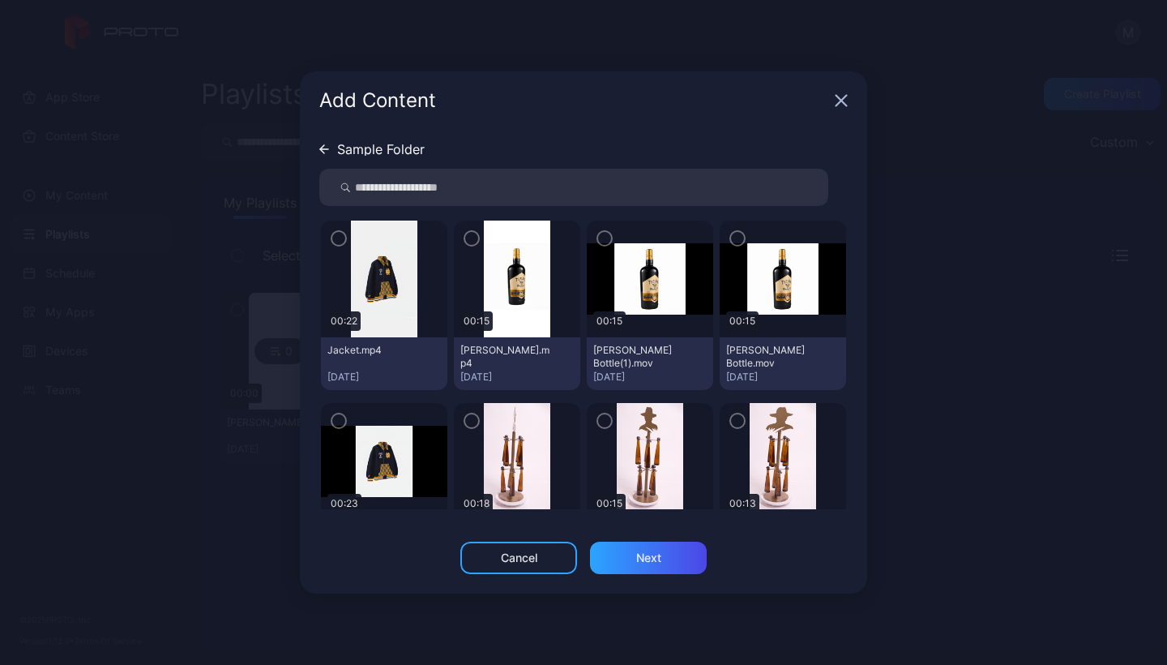
click at [340, 237] on icon "button" at bounding box center [338, 238] width 13 height 18
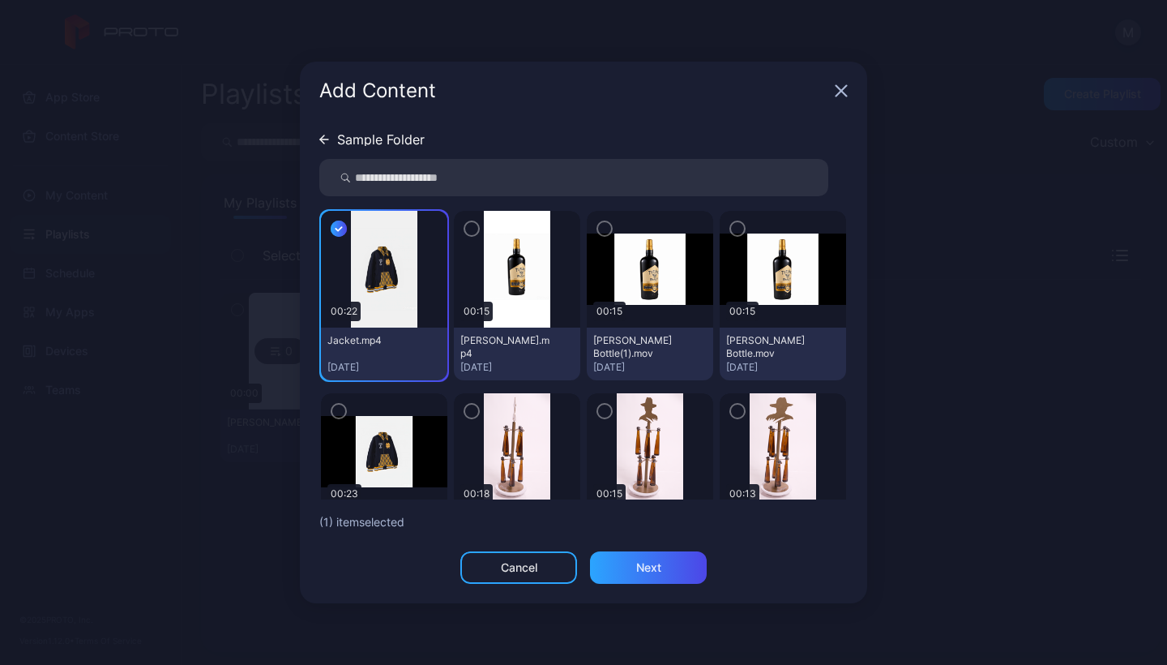
click at [470, 226] on icon "button" at bounding box center [471, 229] width 13 height 18
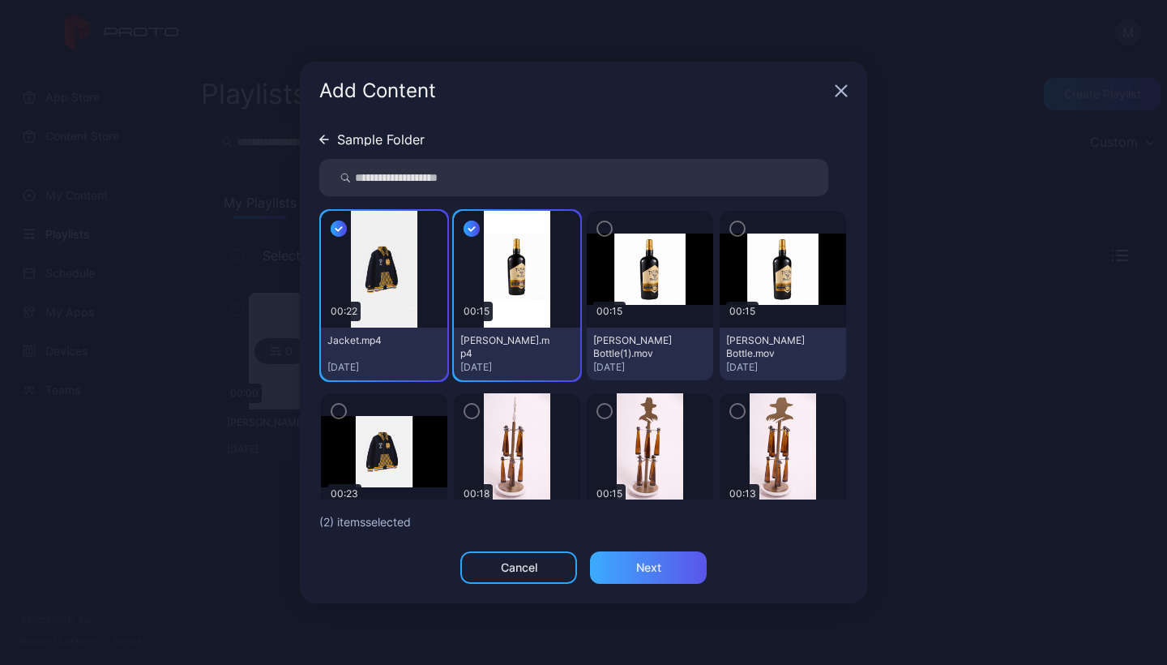
click at [666, 570] on div "Next" at bounding box center [648, 567] width 117 height 32
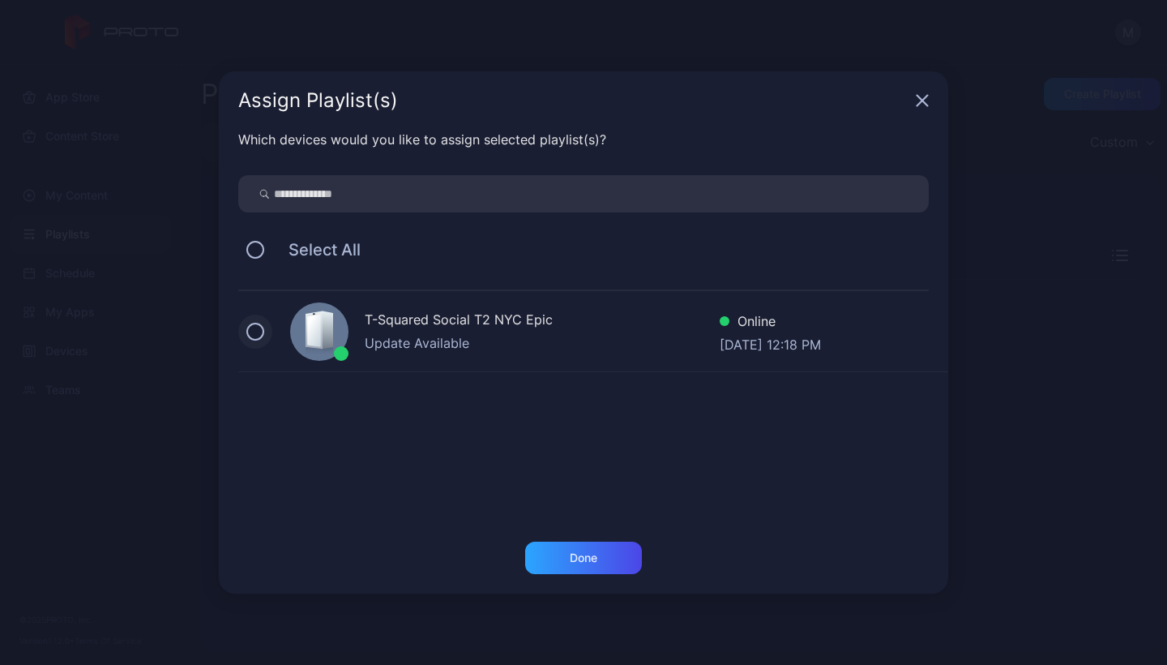
click at [251, 331] on button at bounding box center [255, 332] width 18 height 18
click at [597, 553] on div "Done" at bounding box center [584, 557] width 28 height 13
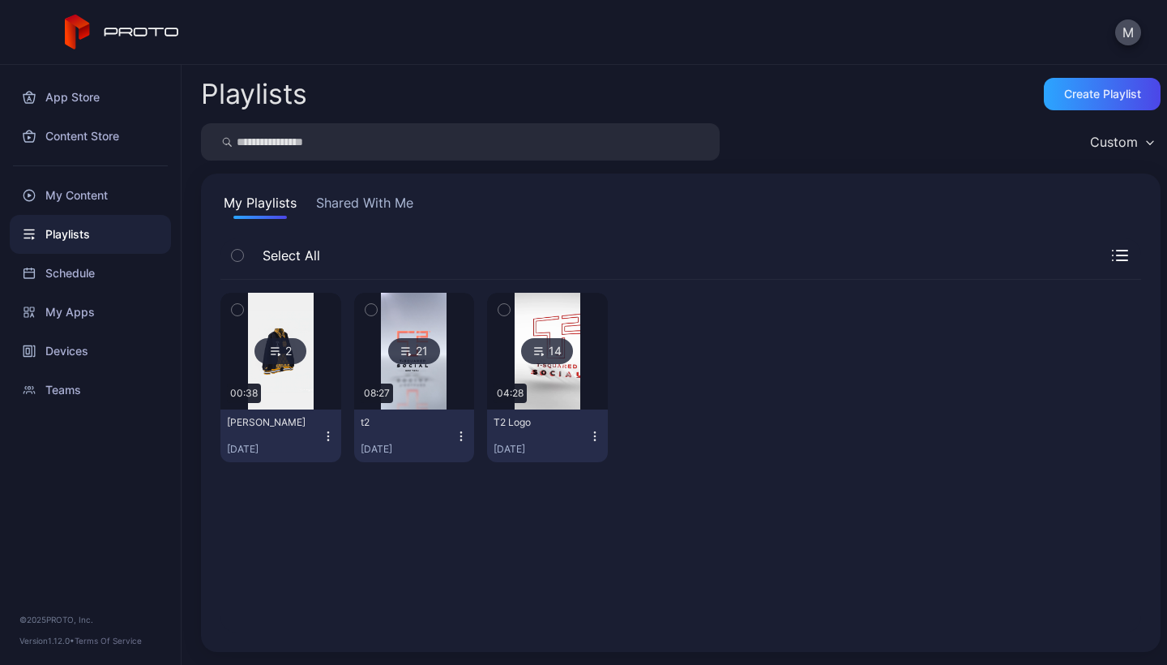
click at [323, 438] on icon "button" at bounding box center [328, 436] width 13 height 13
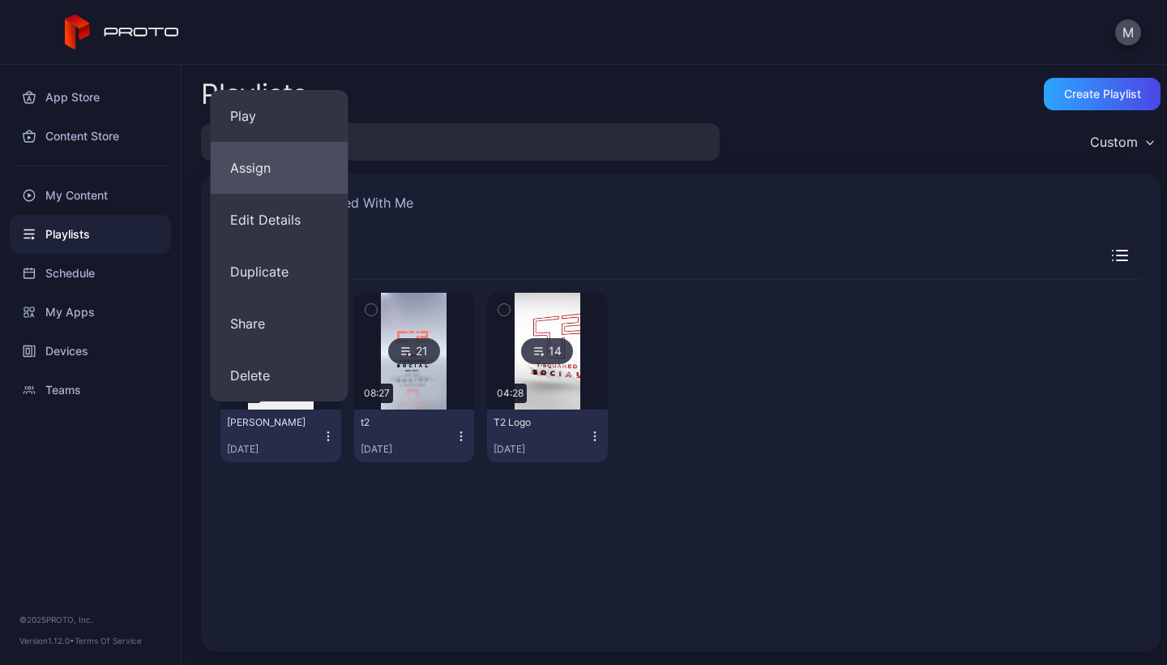
click at [248, 173] on button "Assign" at bounding box center [280, 168] width 138 height 52
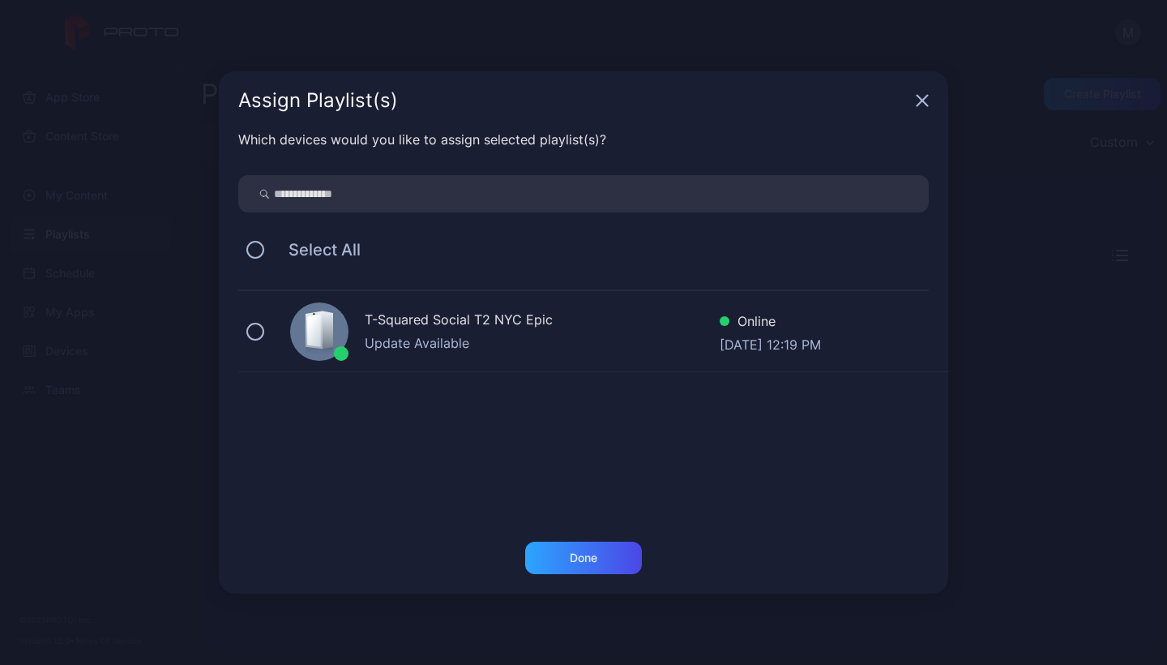
click at [255, 319] on div "T-Squared Social T2 NYC Epic Update Available Online [DATE] 12:19 PM" at bounding box center [593, 331] width 710 height 81
click at [587, 558] on div "Done" at bounding box center [584, 557] width 28 height 13
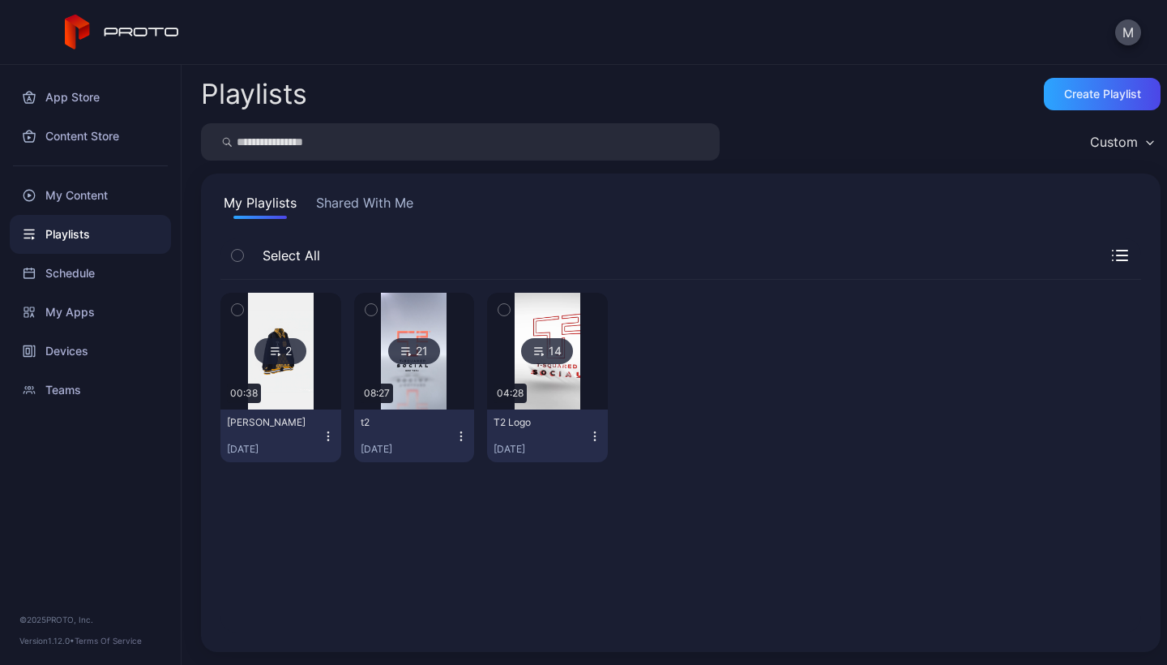
click at [327, 432] on icon "button" at bounding box center [327, 431] width 1 height 1
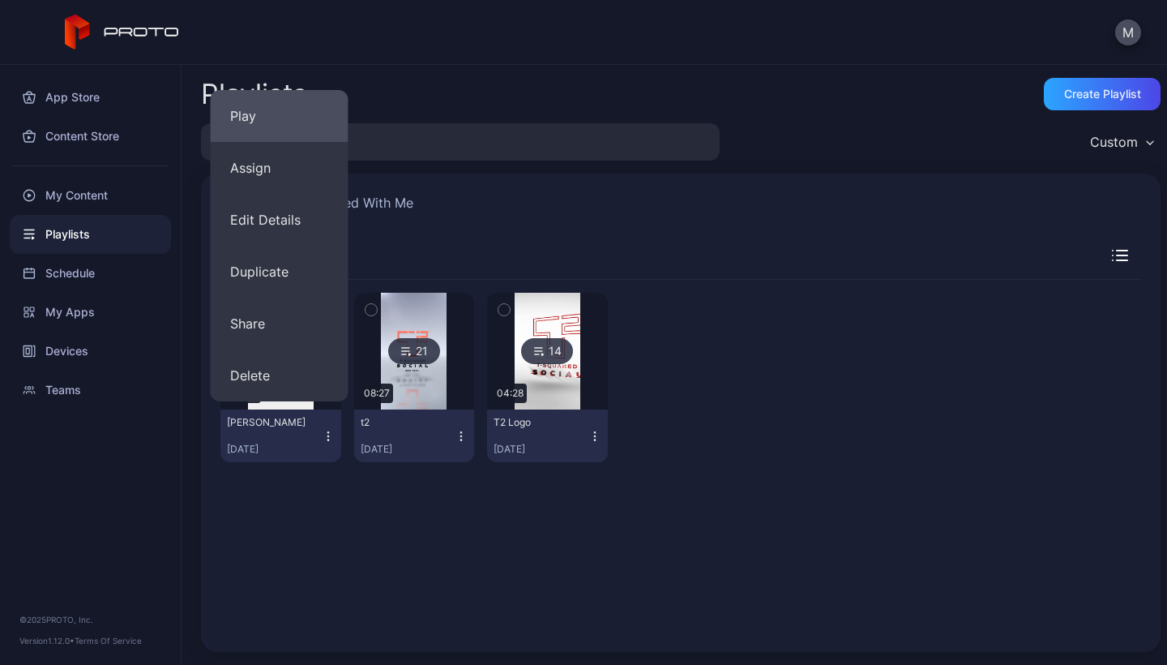
click at [268, 128] on button "Play" at bounding box center [280, 116] width 138 height 52
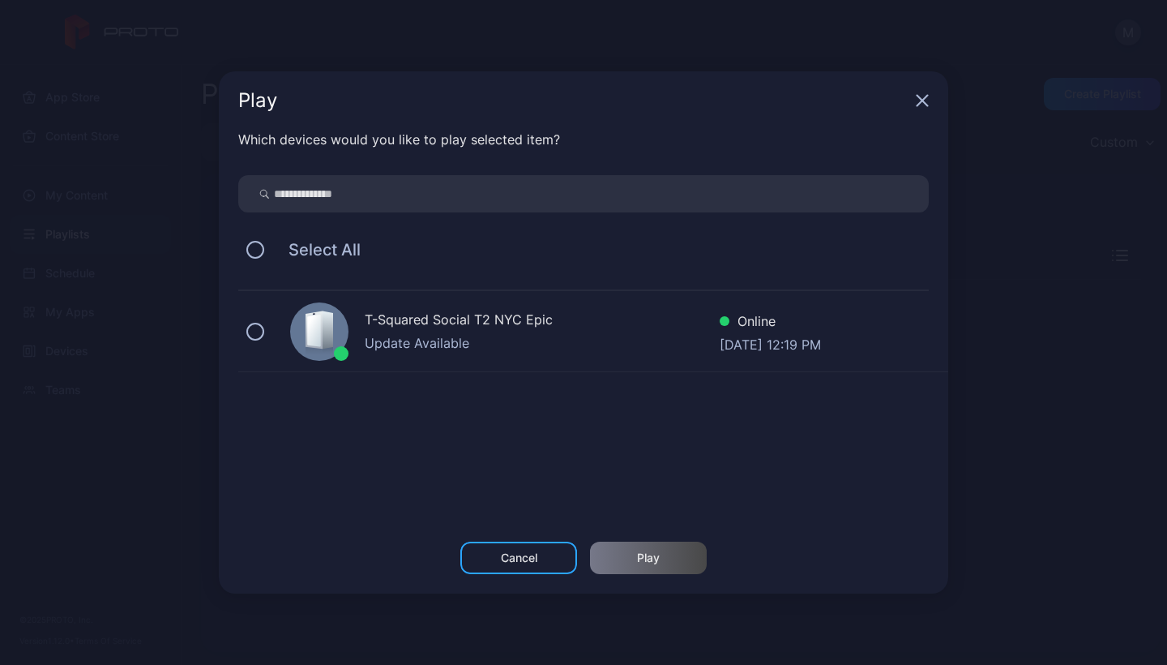
click at [260, 323] on div "T-Squared Social T2 NYC Epic Update Available Online [DATE] 12:19 PM" at bounding box center [593, 331] width 710 height 81
click at [672, 563] on div "Play" at bounding box center [648, 557] width 117 height 32
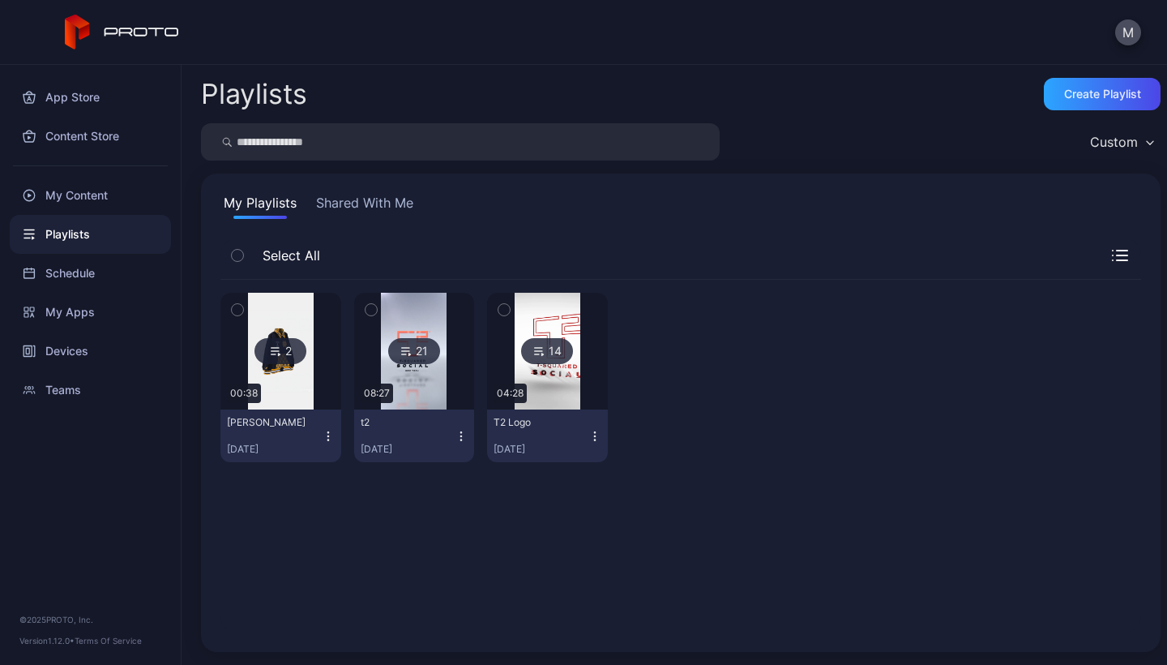
click at [322, 430] on icon "button" at bounding box center [328, 436] width 13 height 13
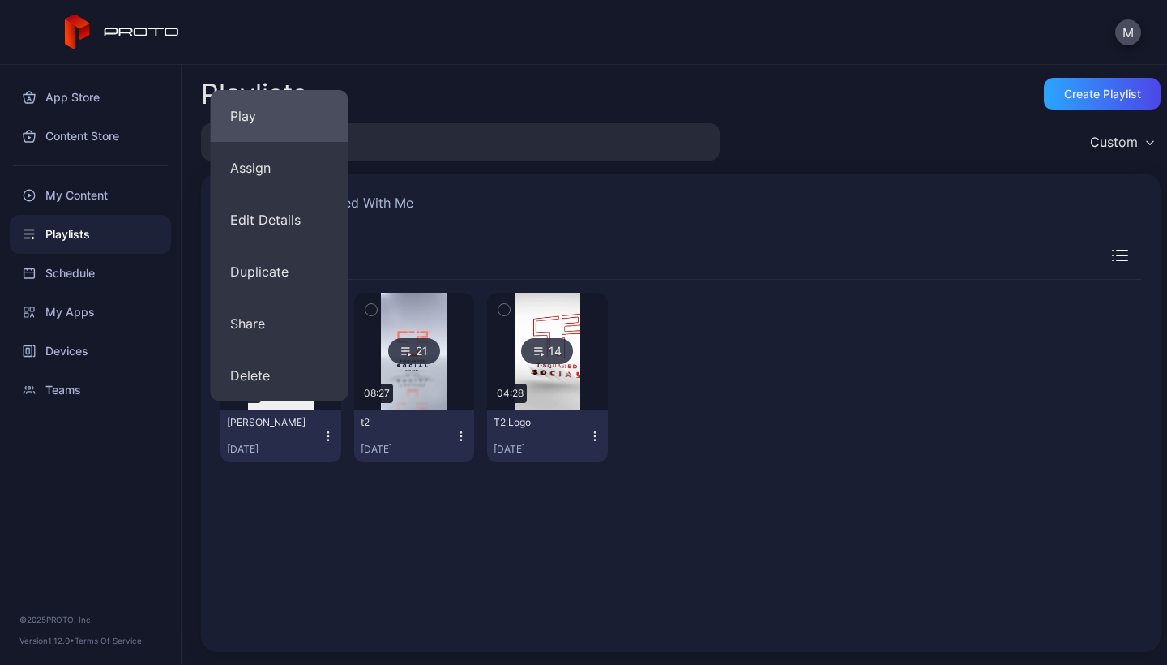
click at [259, 127] on button "Play" at bounding box center [280, 116] width 138 height 52
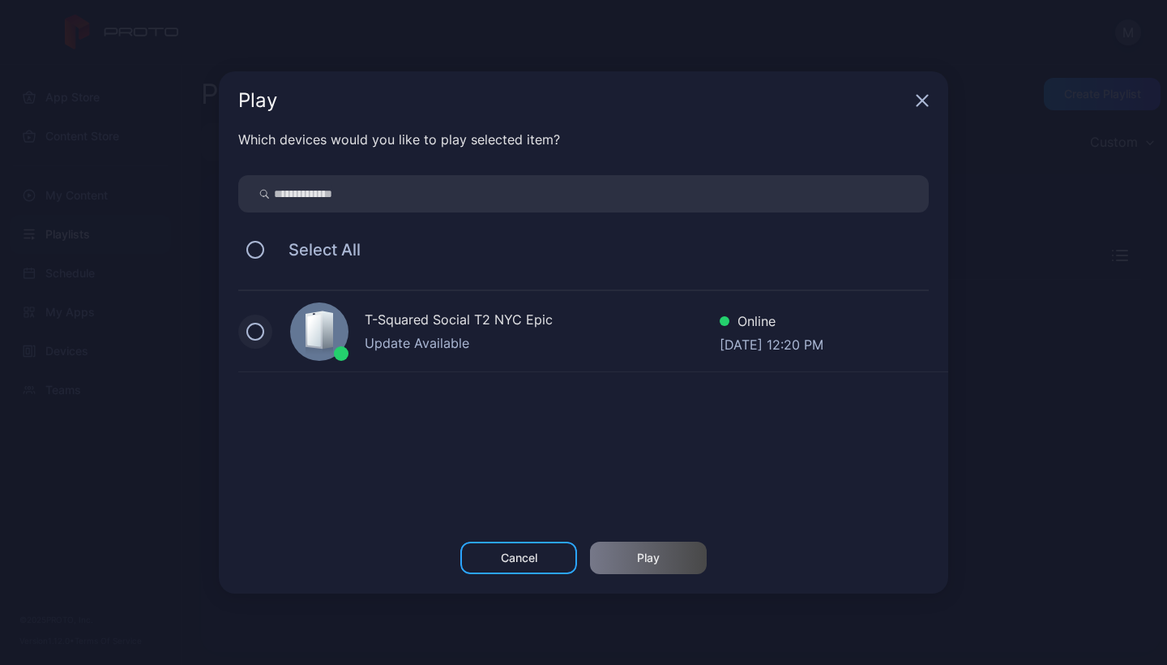
click at [252, 325] on button at bounding box center [255, 332] width 18 height 18
click at [640, 556] on div "Play" at bounding box center [648, 557] width 23 height 13
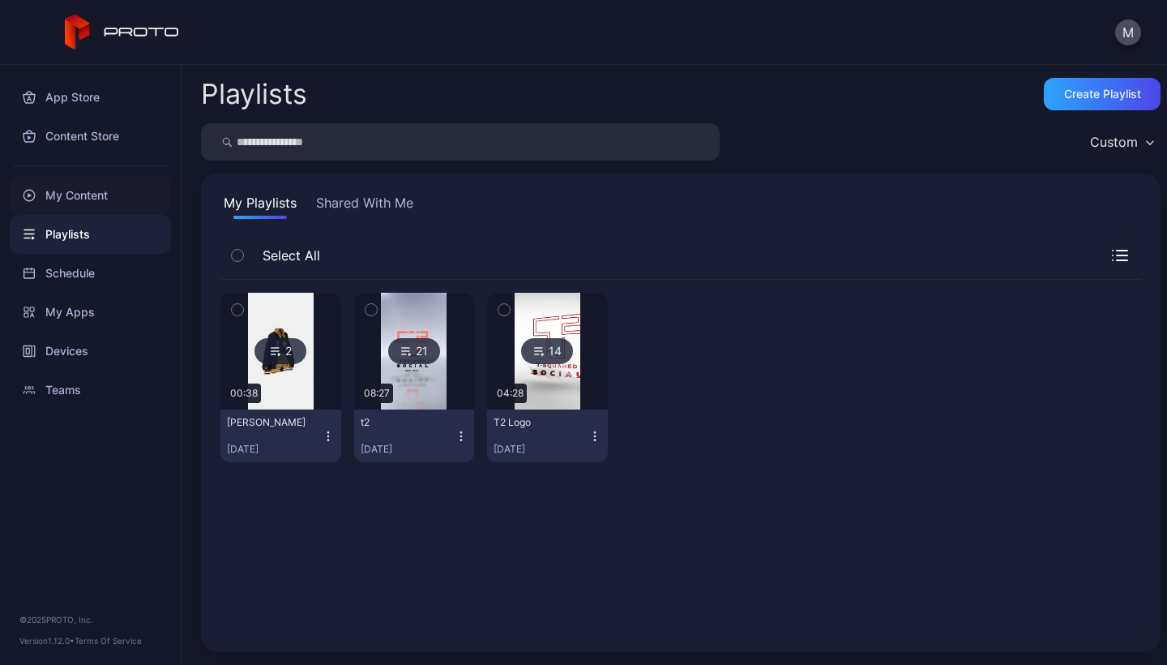
click at [67, 199] on div "My Content" at bounding box center [90, 195] width 161 height 39
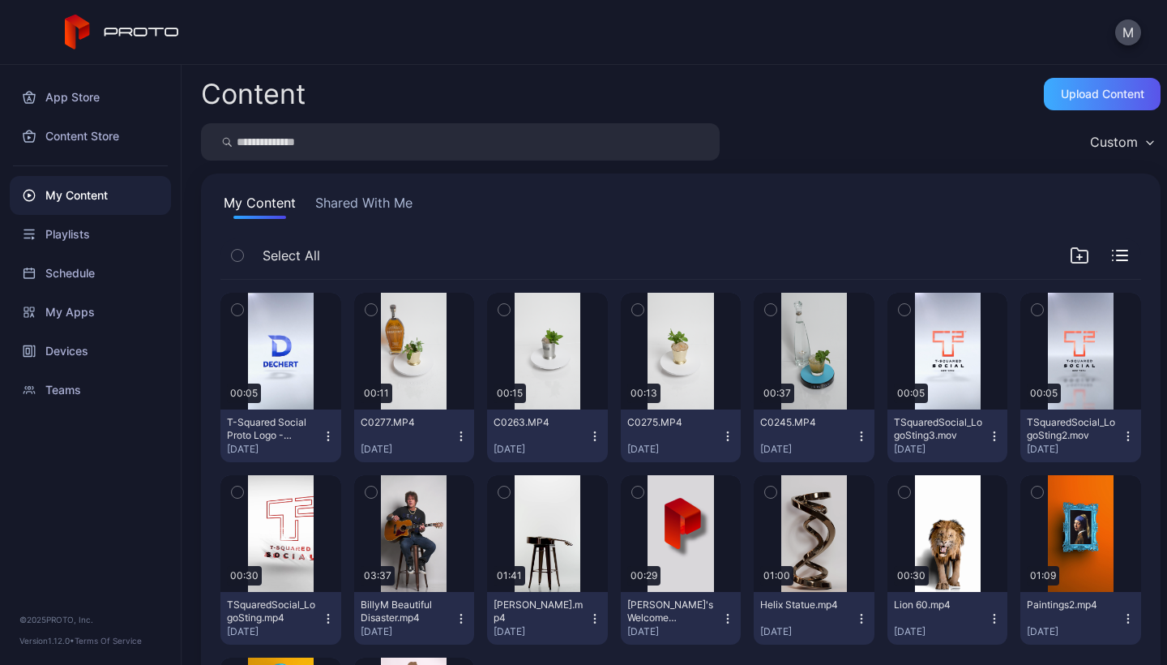
click at [1072, 90] on div "Upload Content" at bounding box center [1102, 94] width 83 height 13
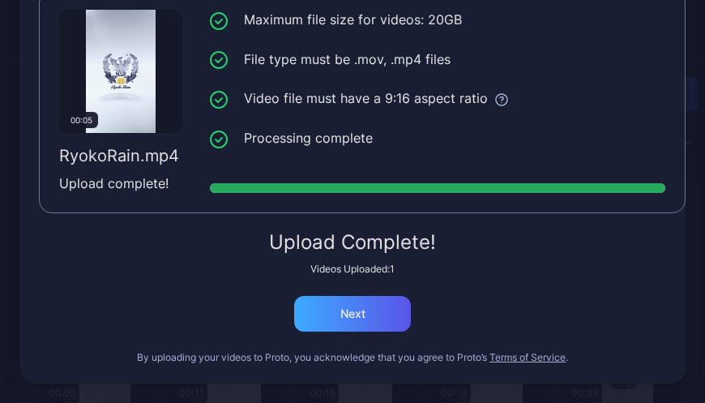
scroll to position [140, 0]
click at [347, 313] on div "Next" at bounding box center [352, 313] width 25 height 13
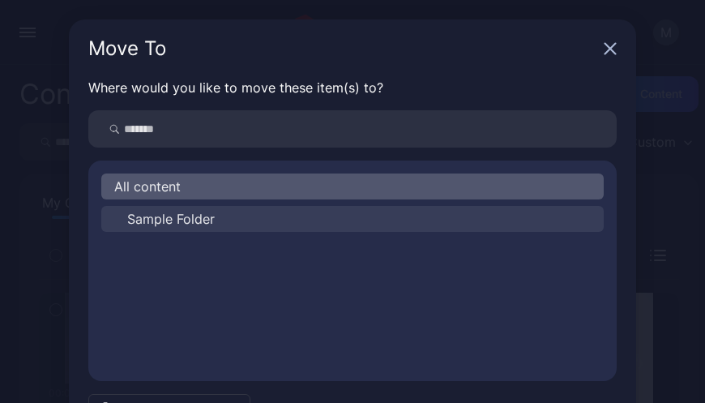
click at [219, 216] on button "Sample Folder" at bounding box center [352, 219] width 503 height 26
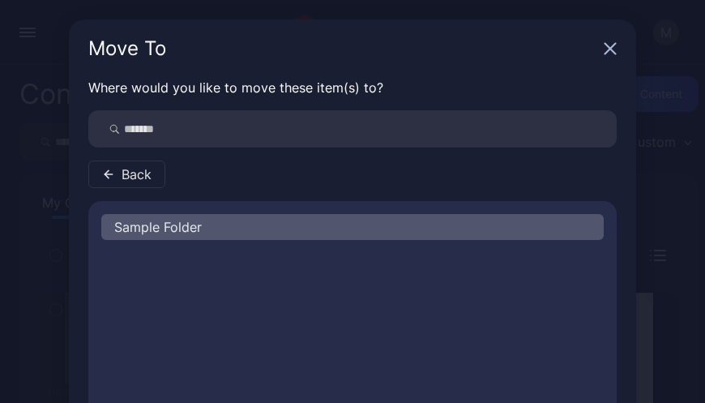
click at [217, 223] on div "Sample Folder" at bounding box center [352, 227] width 503 height 26
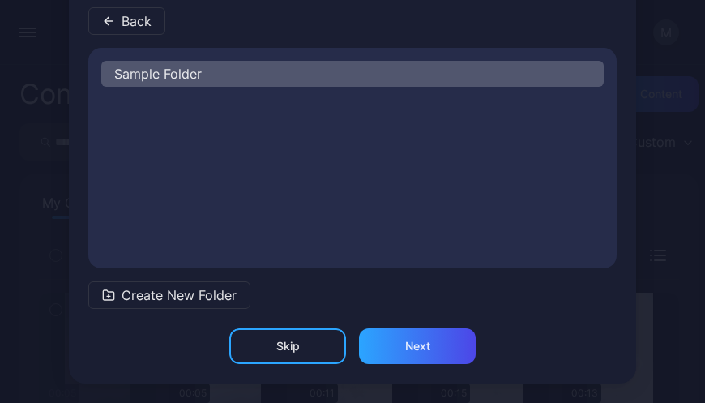
scroll to position [153, 0]
click at [431, 349] on div "Next" at bounding box center [417, 346] width 117 height 36
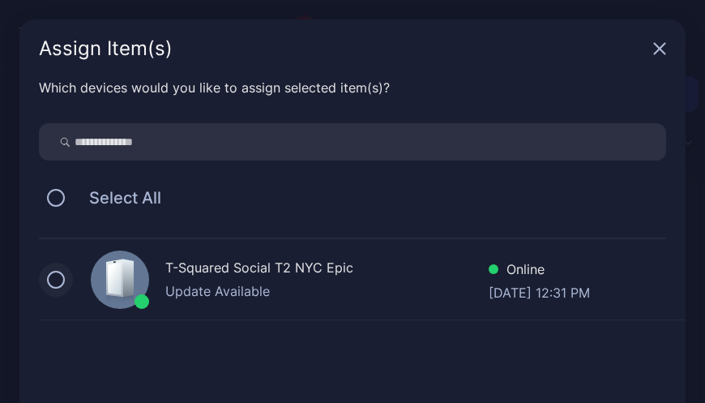
click at [59, 272] on button at bounding box center [56, 280] width 18 height 18
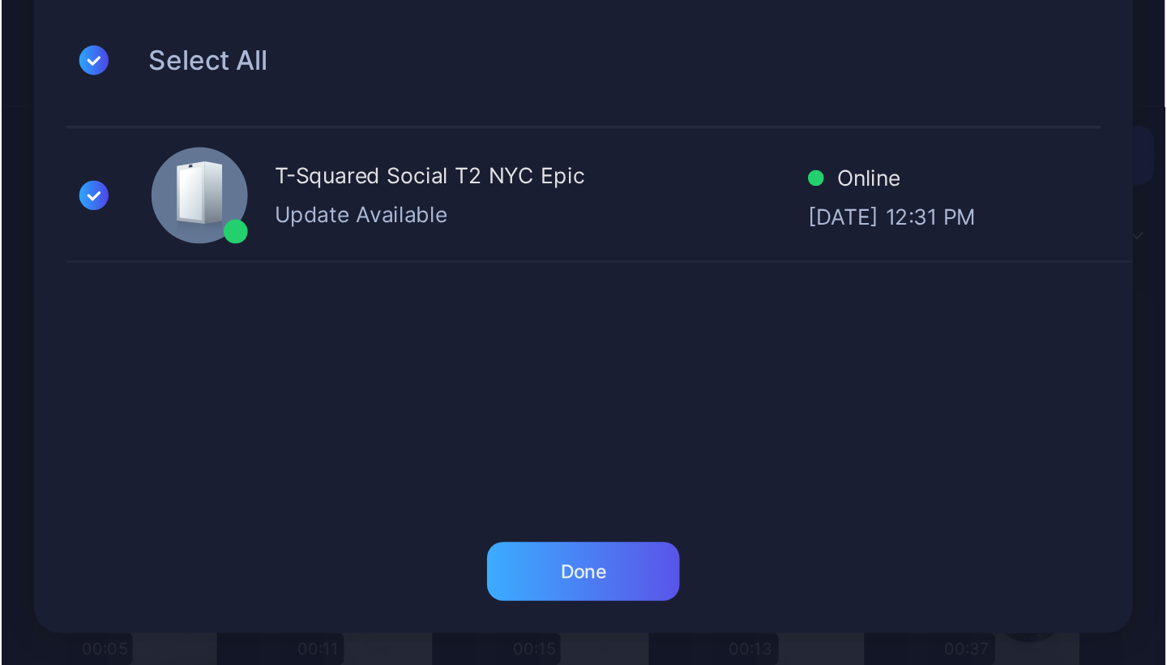
scroll to position [161, 0]
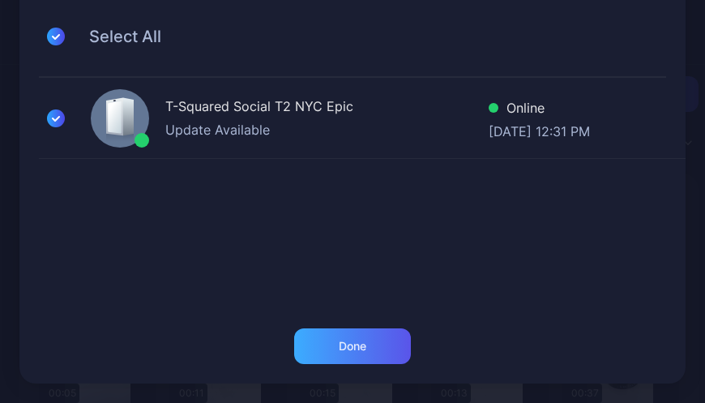
click at [357, 340] on div "Done" at bounding box center [353, 346] width 28 height 13
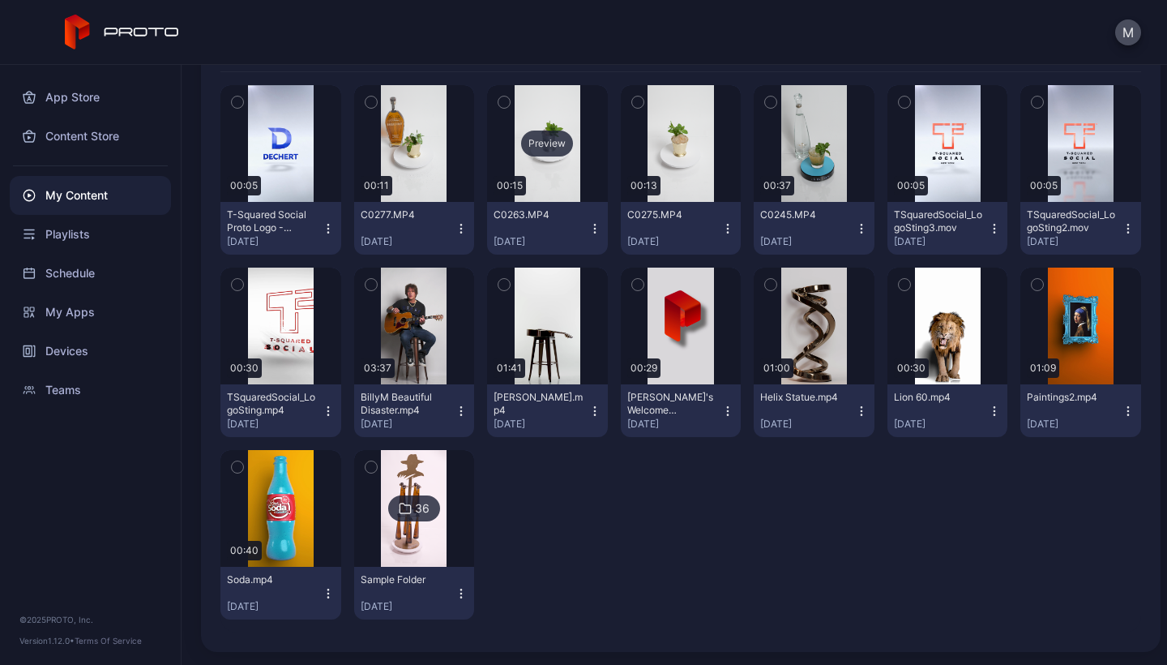
scroll to position [208, 0]
click at [421, 469] on img at bounding box center [414, 508] width 66 height 117
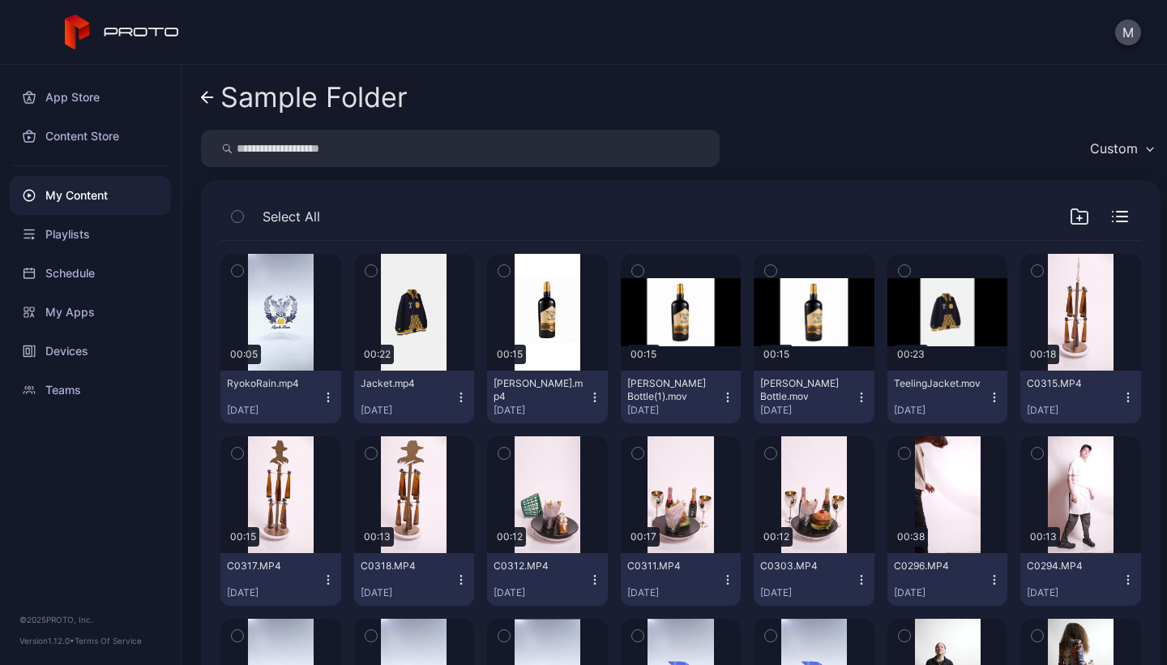
click at [322, 396] on icon "button" at bounding box center [328, 397] width 13 height 13
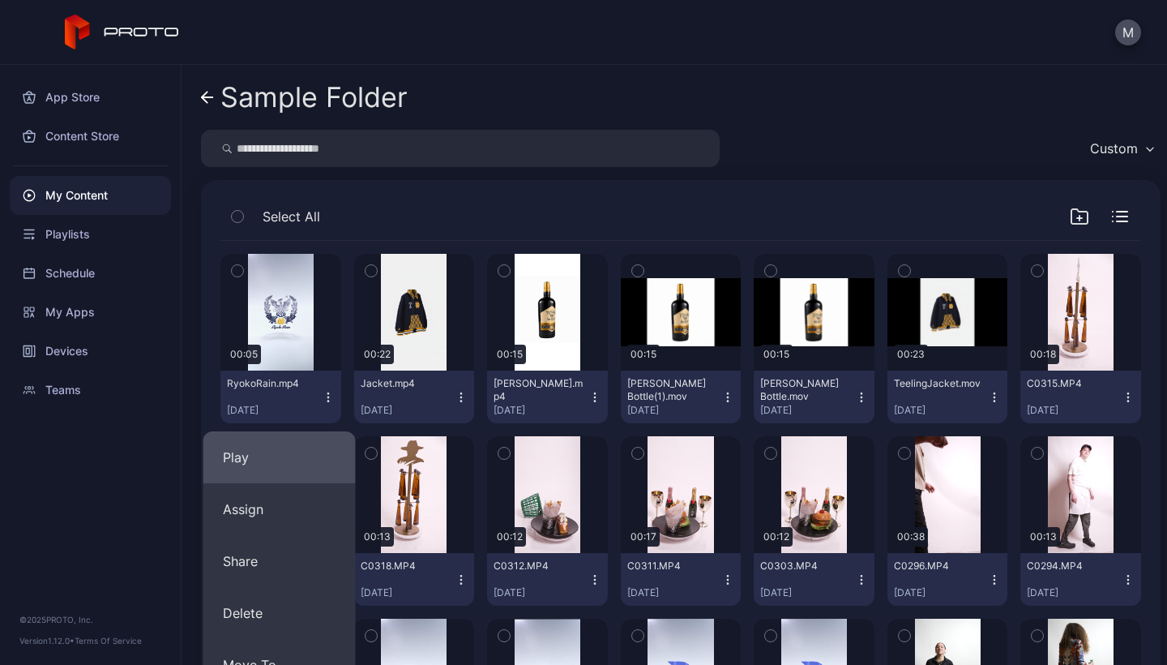
click at [271, 470] on button "Play" at bounding box center [279, 457] width 152 height 52
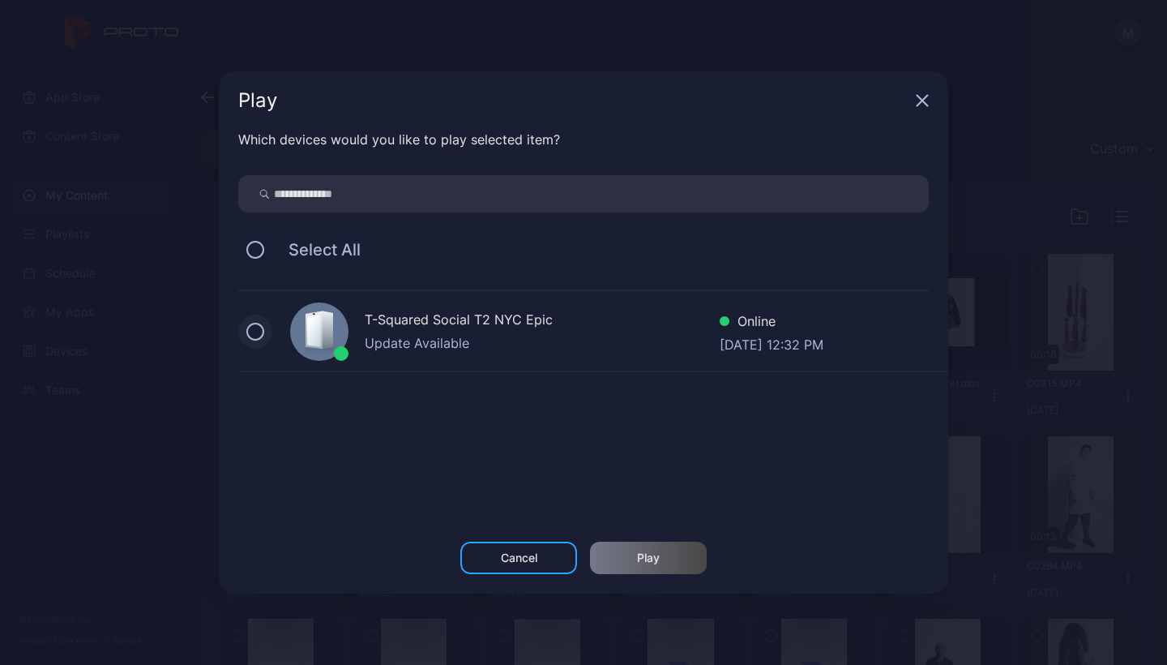
click at [246, 327] on button at bounding box center [255, 332] width 18 height 18
click at [644, 562] on div "Play" at bounding box center [648, 557] width 23 height 13
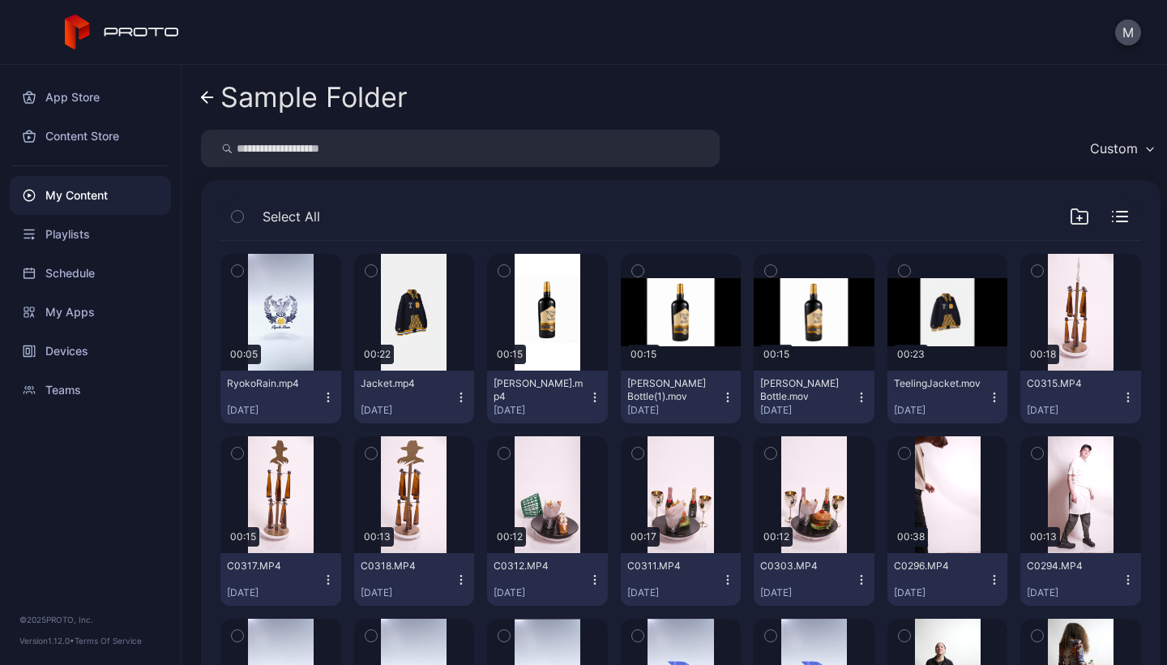
click at [330, 396] on icon "button" at bounding box center [328, 397] width 13 height 13
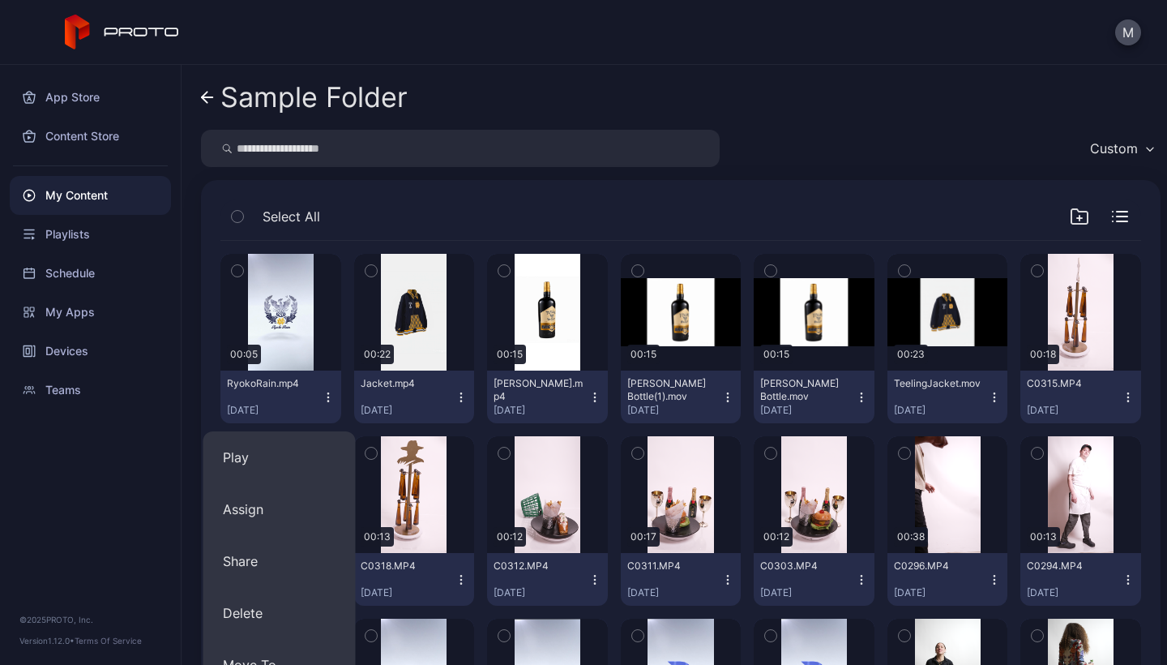
click at [948, 139] on div "Custom" at bounding box center [681, 148] width 960 height 37
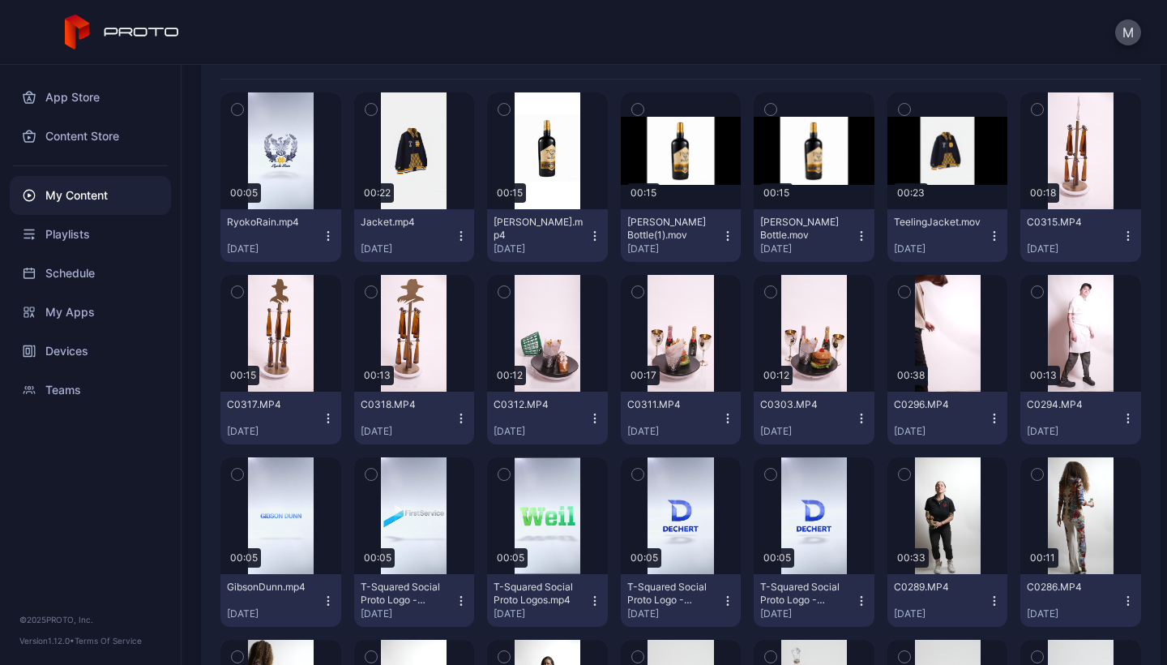
scroll to position [169, 0]
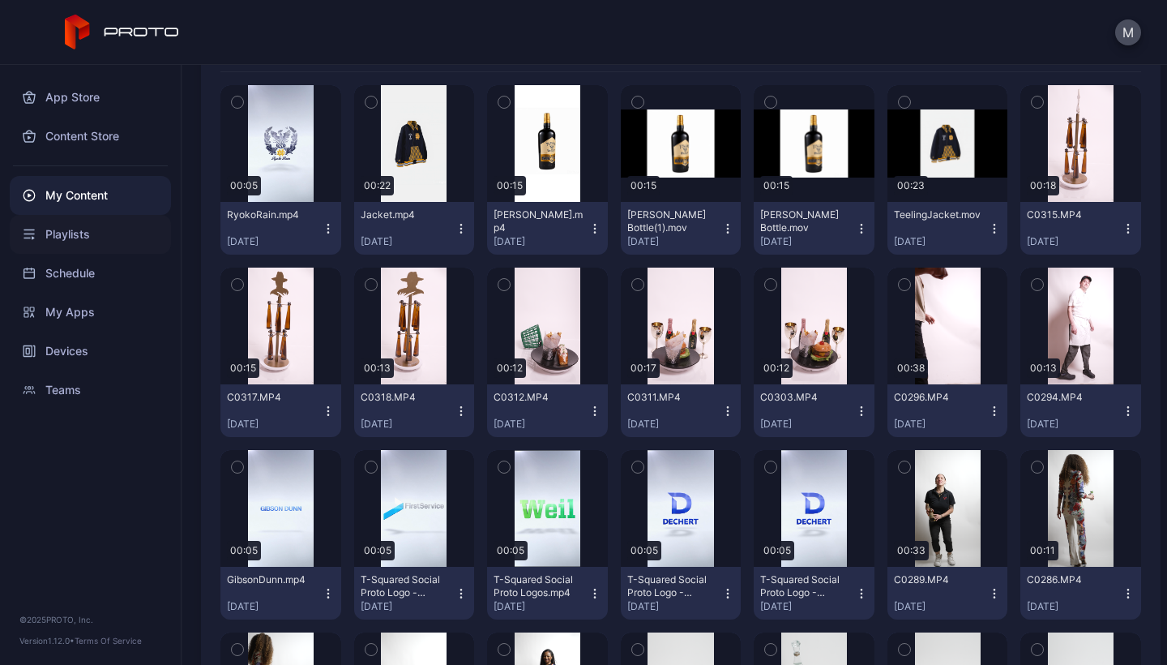
click at [57, 231] on div "Playlists" at bounding box center [90, 234] width 161 height 39
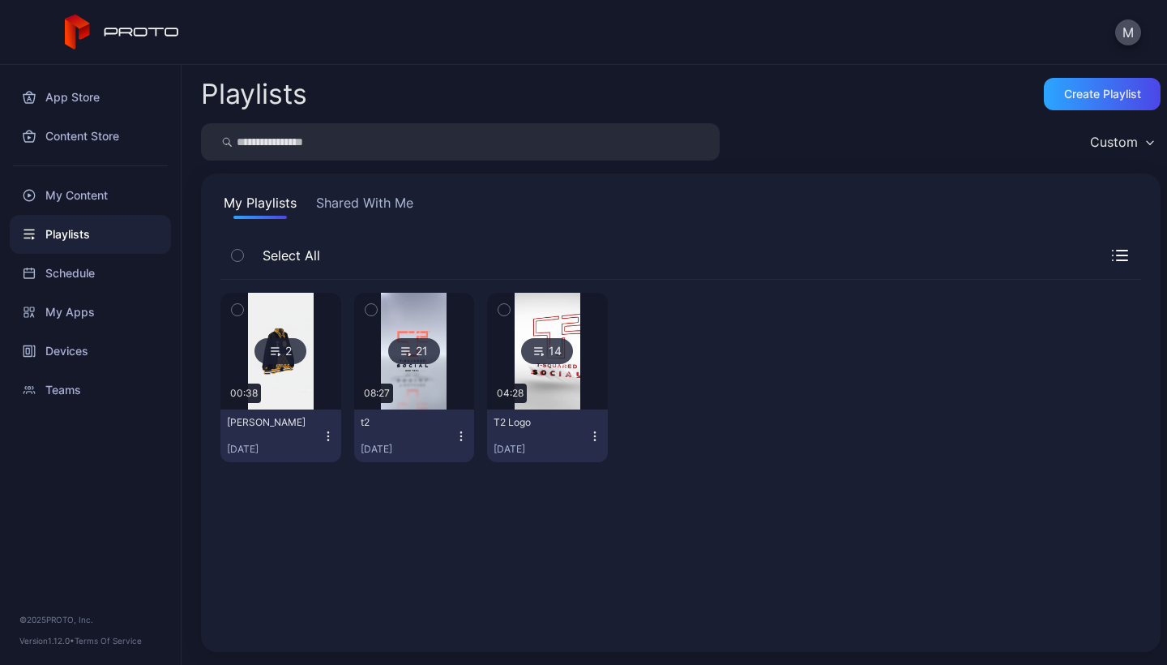
click at [326, 437] on icon "button" at bounding box center [328, 436] width 13 height 13
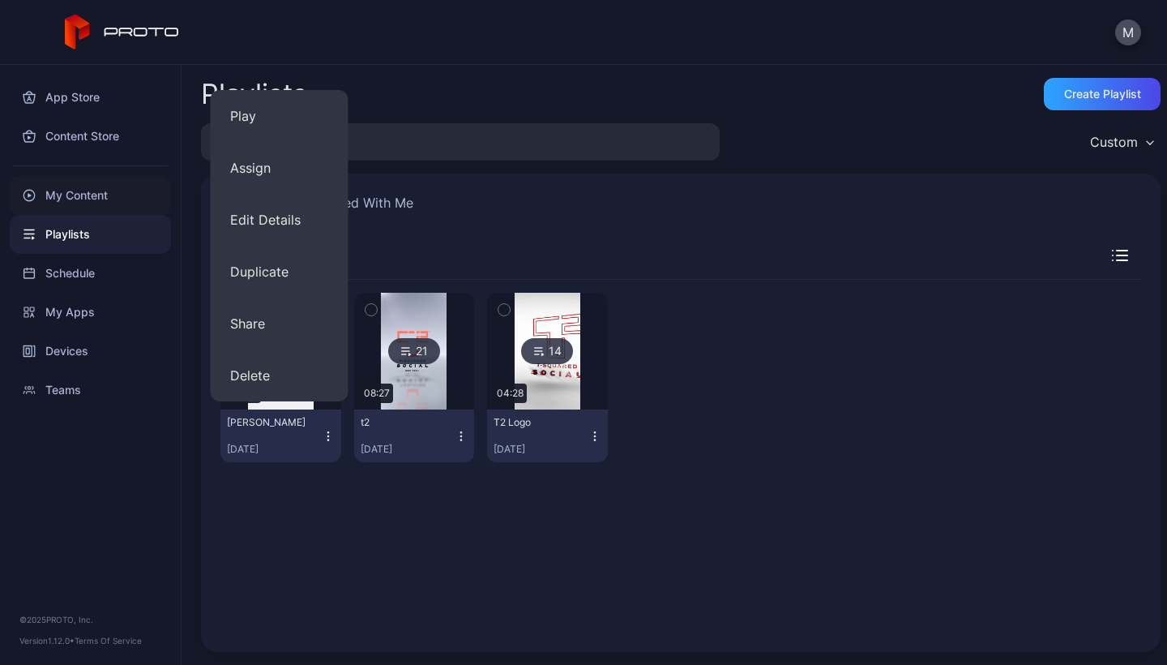
click at [84, 189] on div "My Content" at bounding box center [90, 195] width 161 height 39
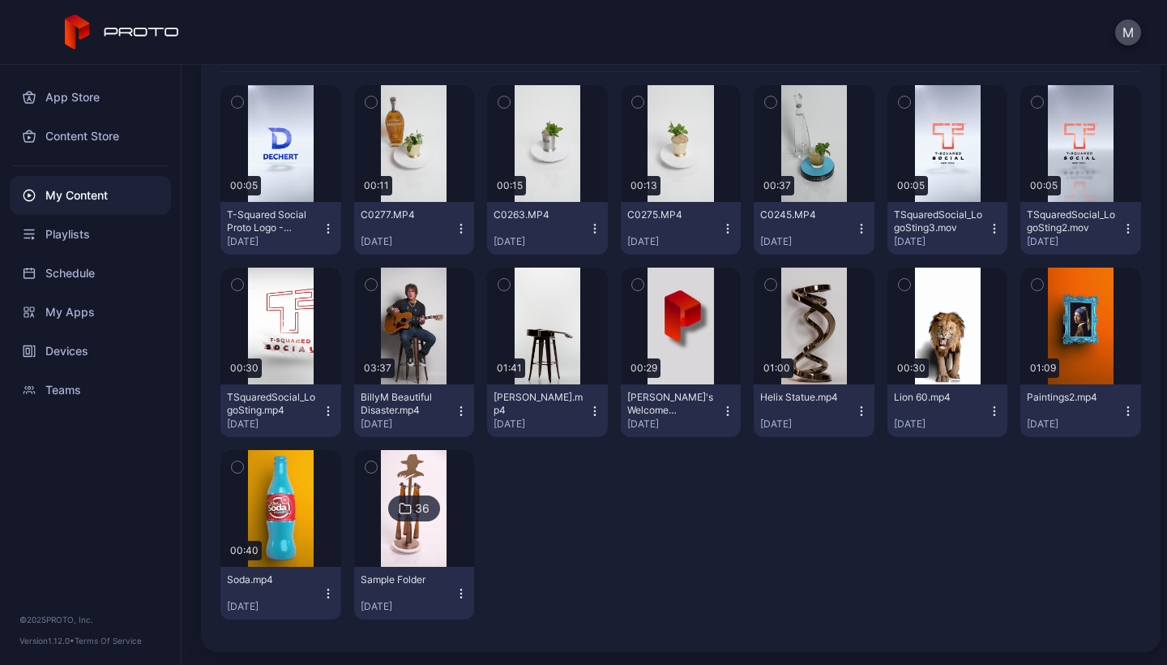
scroll to position [208, 0]
click at [430, 521] on img at bounding box center [414, 508] width 66 height 117
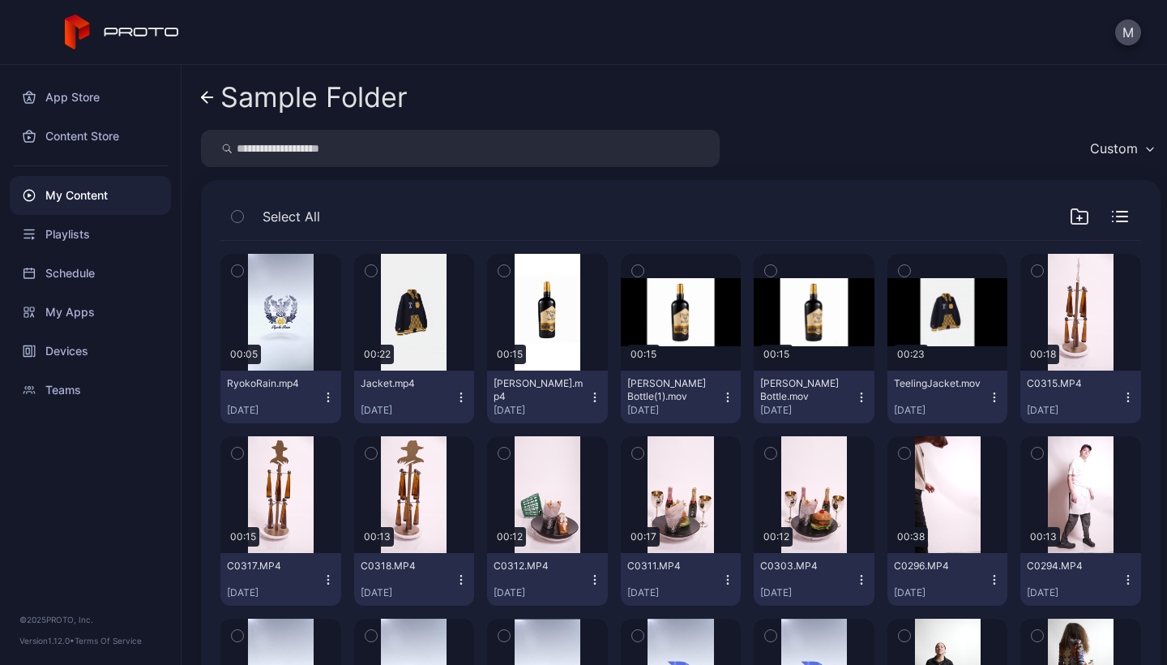
click at [322, 402] on icon "button" at bounding box center [328, 397] width 13 height 13
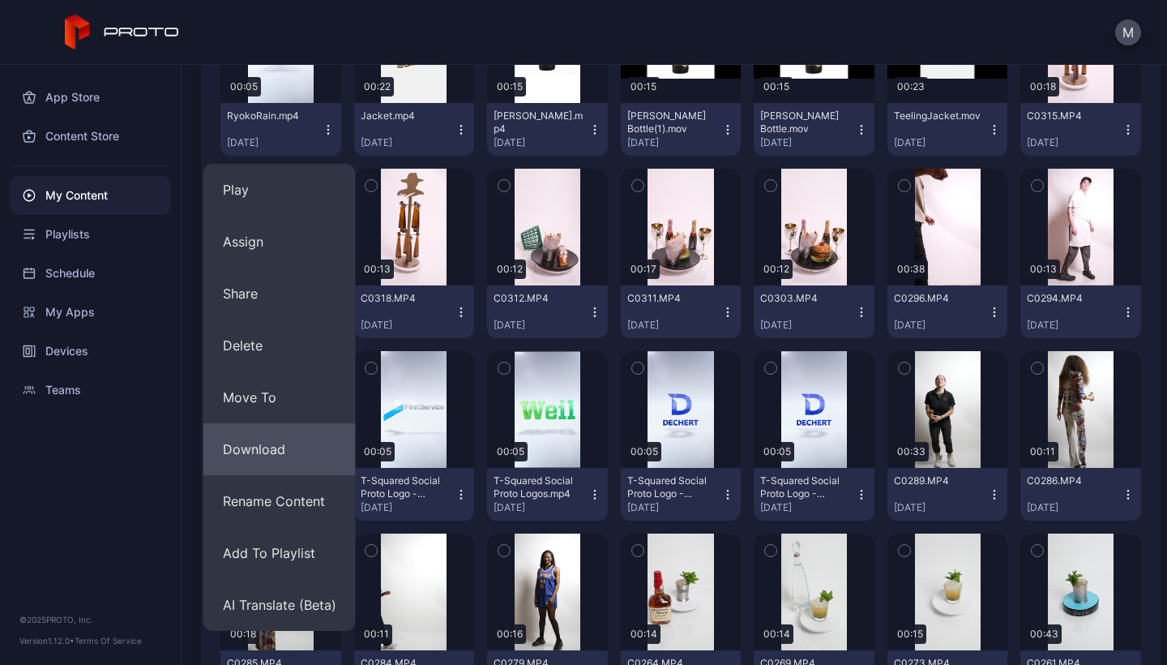
scroll to position [271, 0]
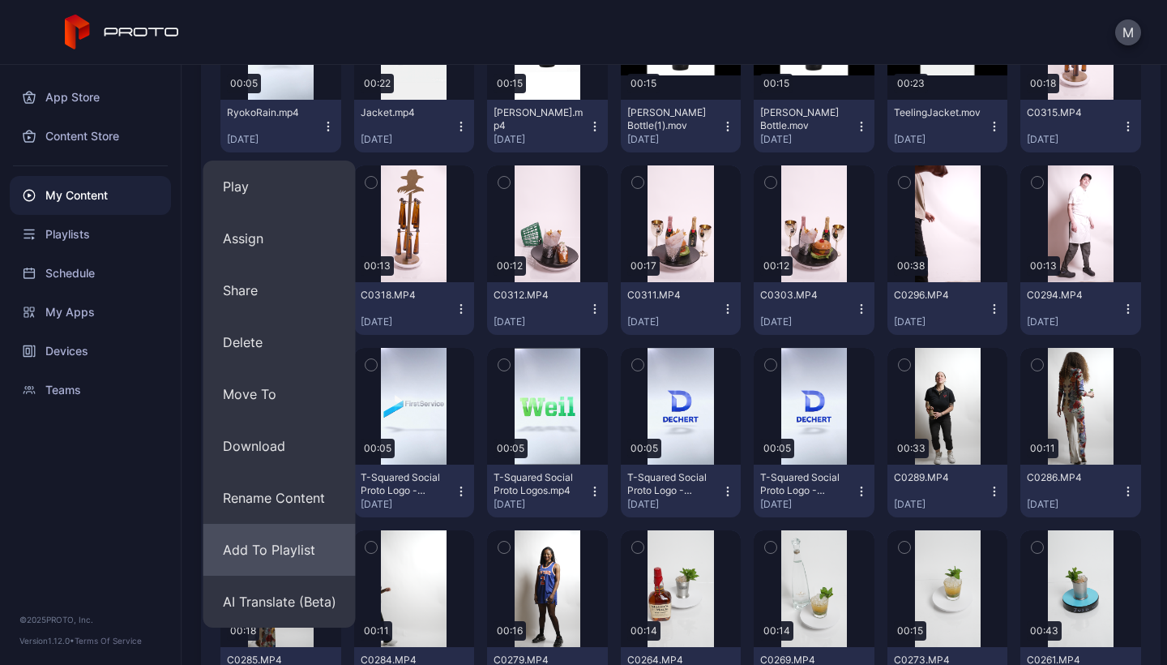
click at [277, 542] on button "Add To Playlist" at bounding box center [279, 550] width 152 height 52
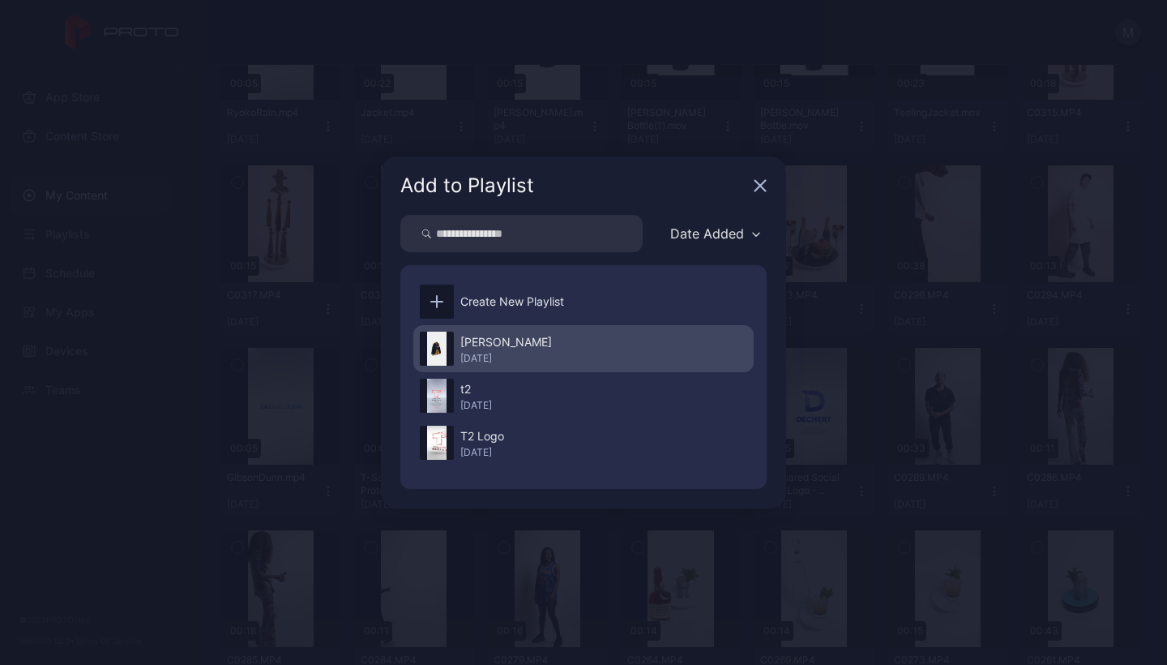
click at [511, 340] on div "[PERSON_NAME]" at bounding box center [506, 341] width 92 height 19
